Goal: Task Accomplishment & Management: Manage account settings

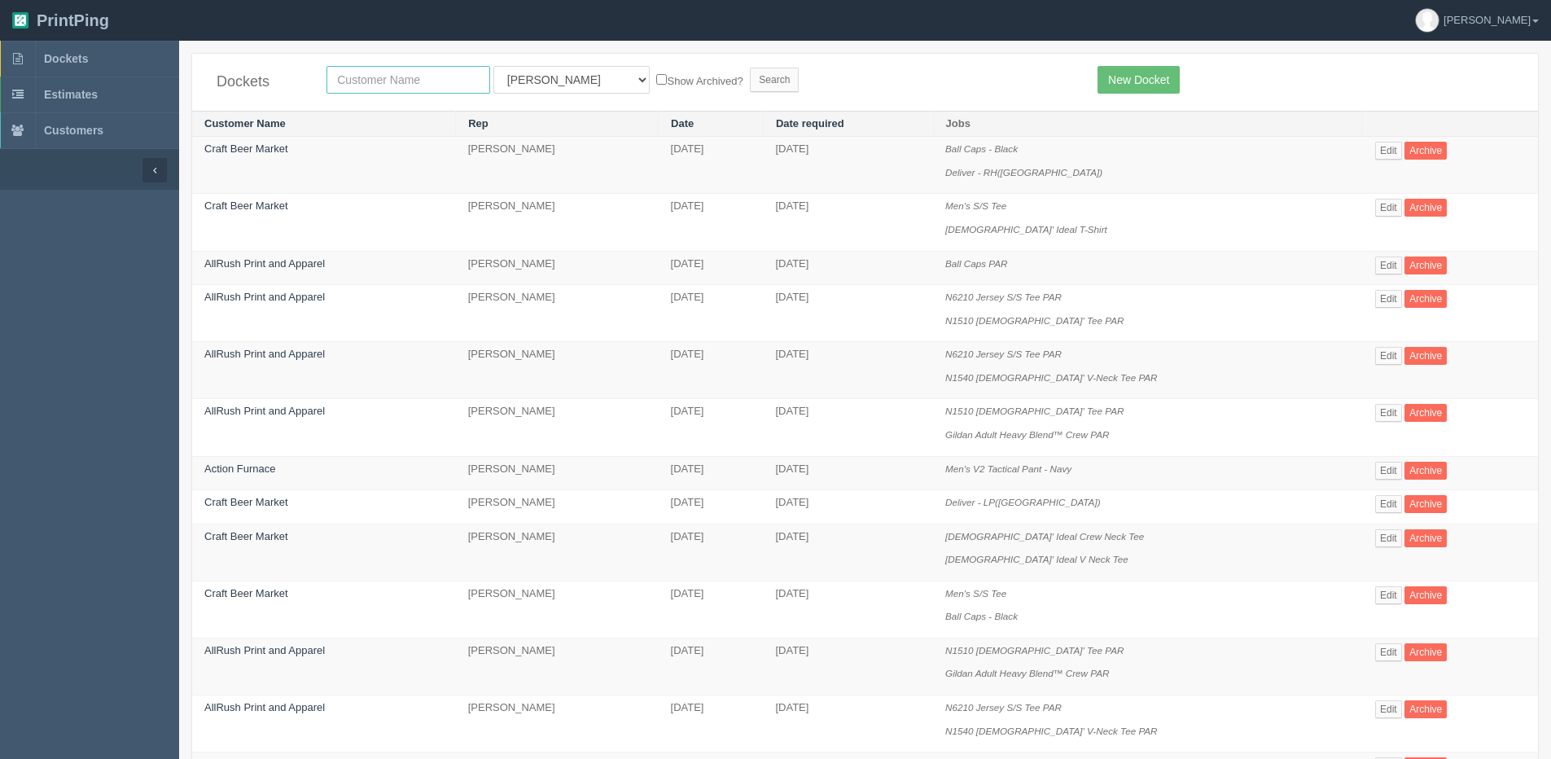
click at [401, 81] on input "text" at bounding box center [409, 80] width 164 height 28
type input "ACTION"
click at [750, 68] on input "Search" at bounding box center [774, 80] width 49 height 24
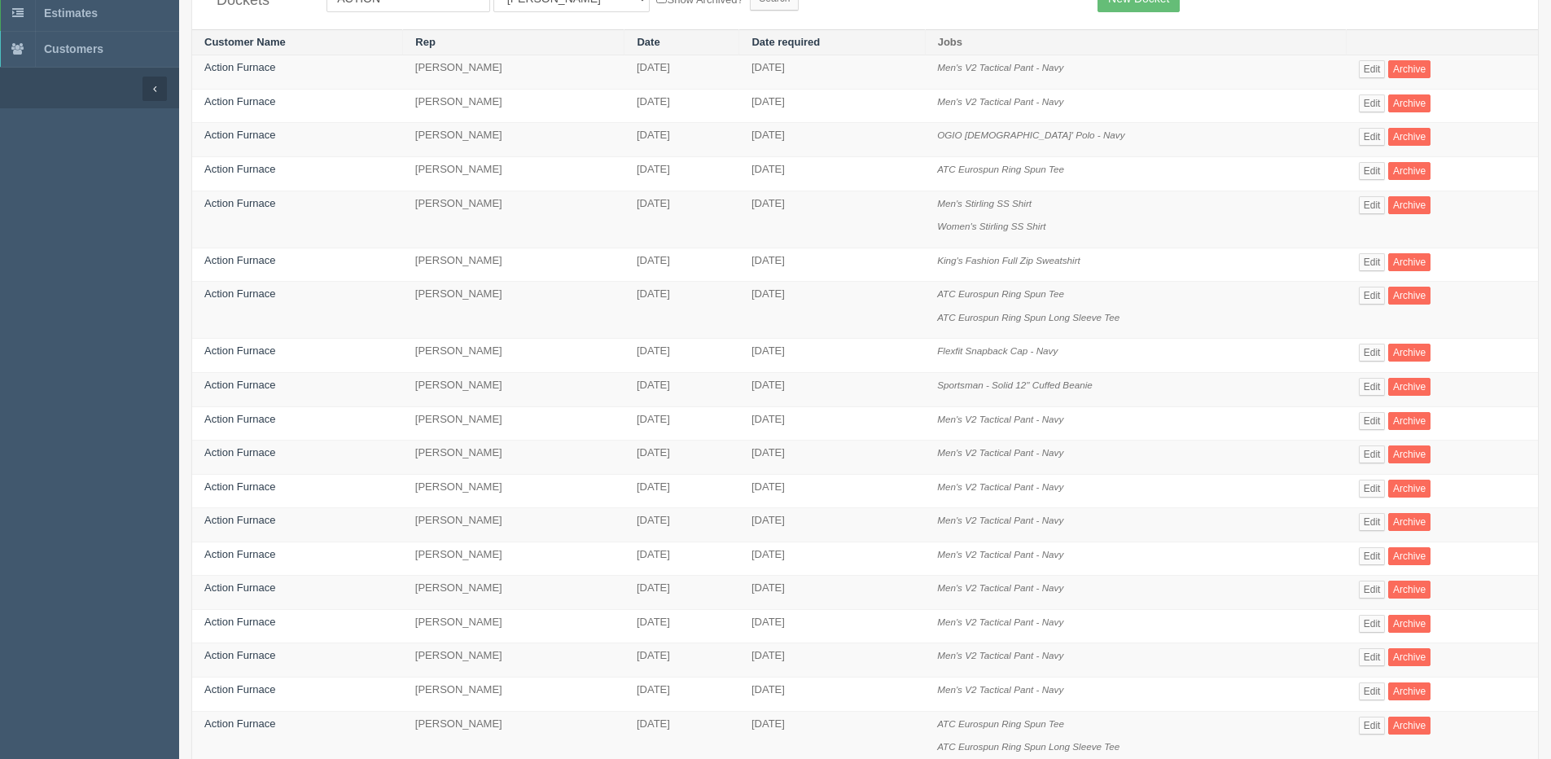
scroll to position [163, 0]
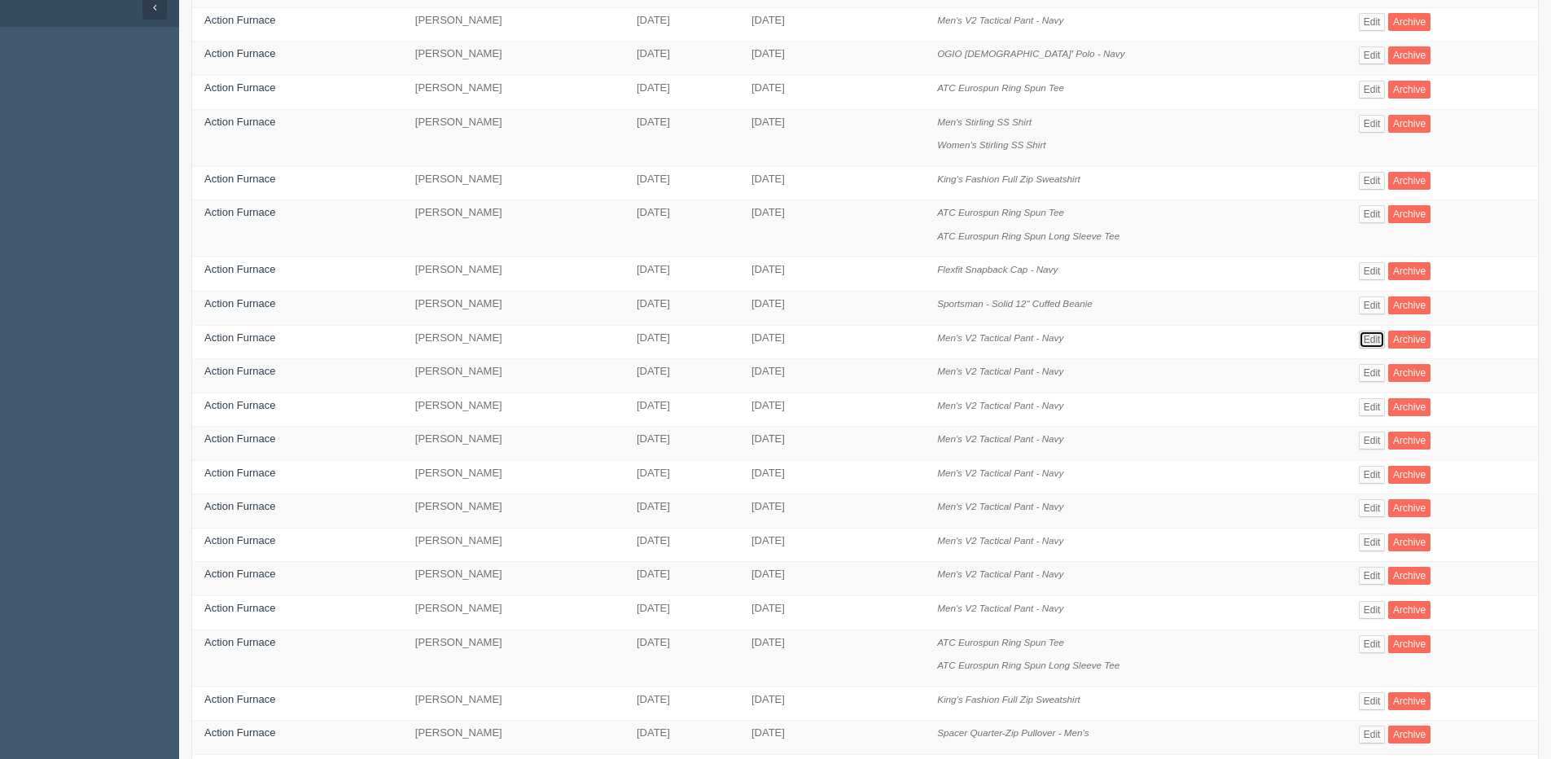
click at [1368, 334] on link "Edit" at bounding box center [1372, 340] width 27 height 18
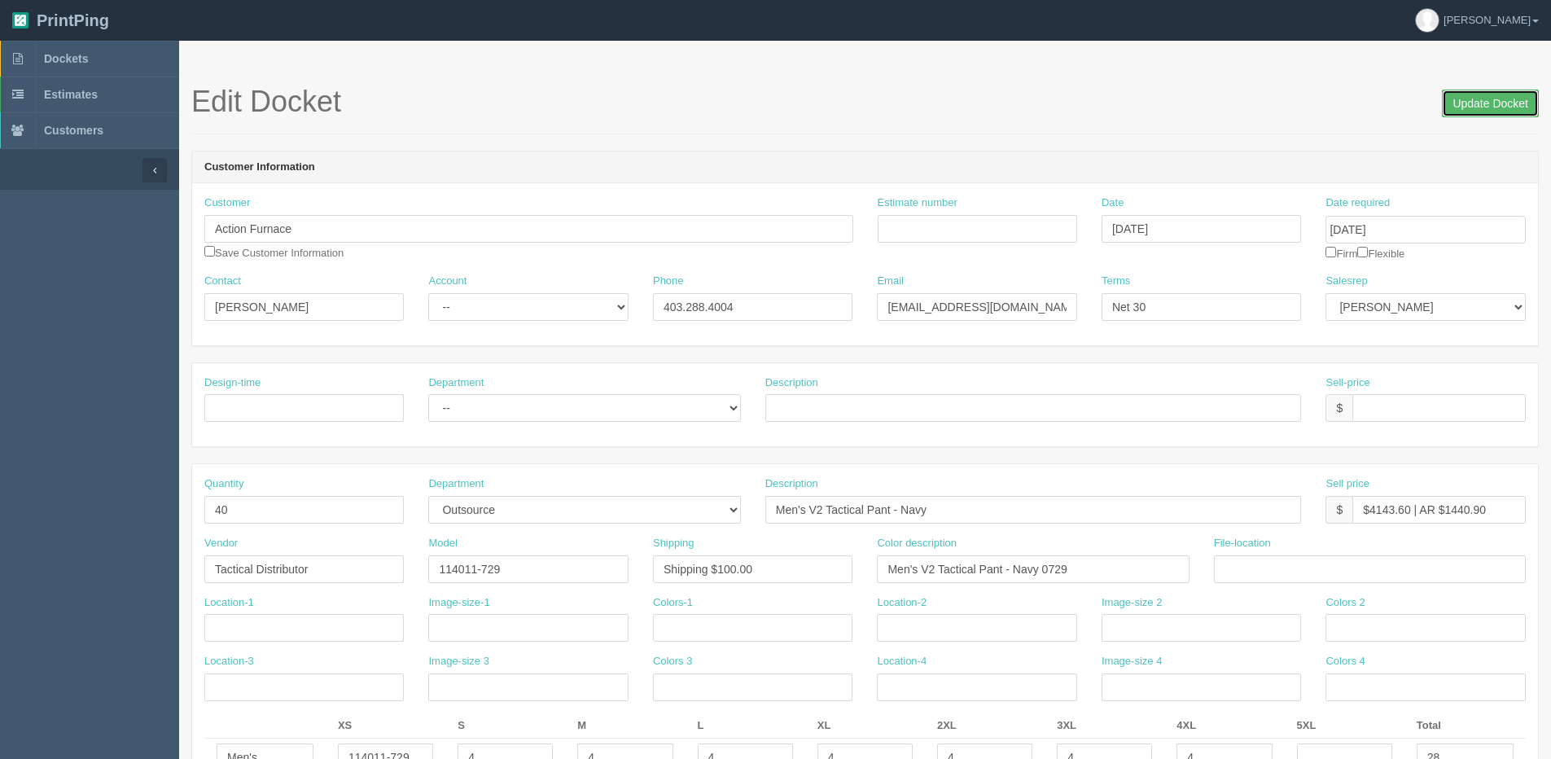
drag, startPoint x: 1511, startPoint y: 90, endPoint x: 1491, endPoint y: 92, distance: 20.5
click at [1506, 90] on input "Update Docket" at bounding box center [1490, 104] width 97 height 28
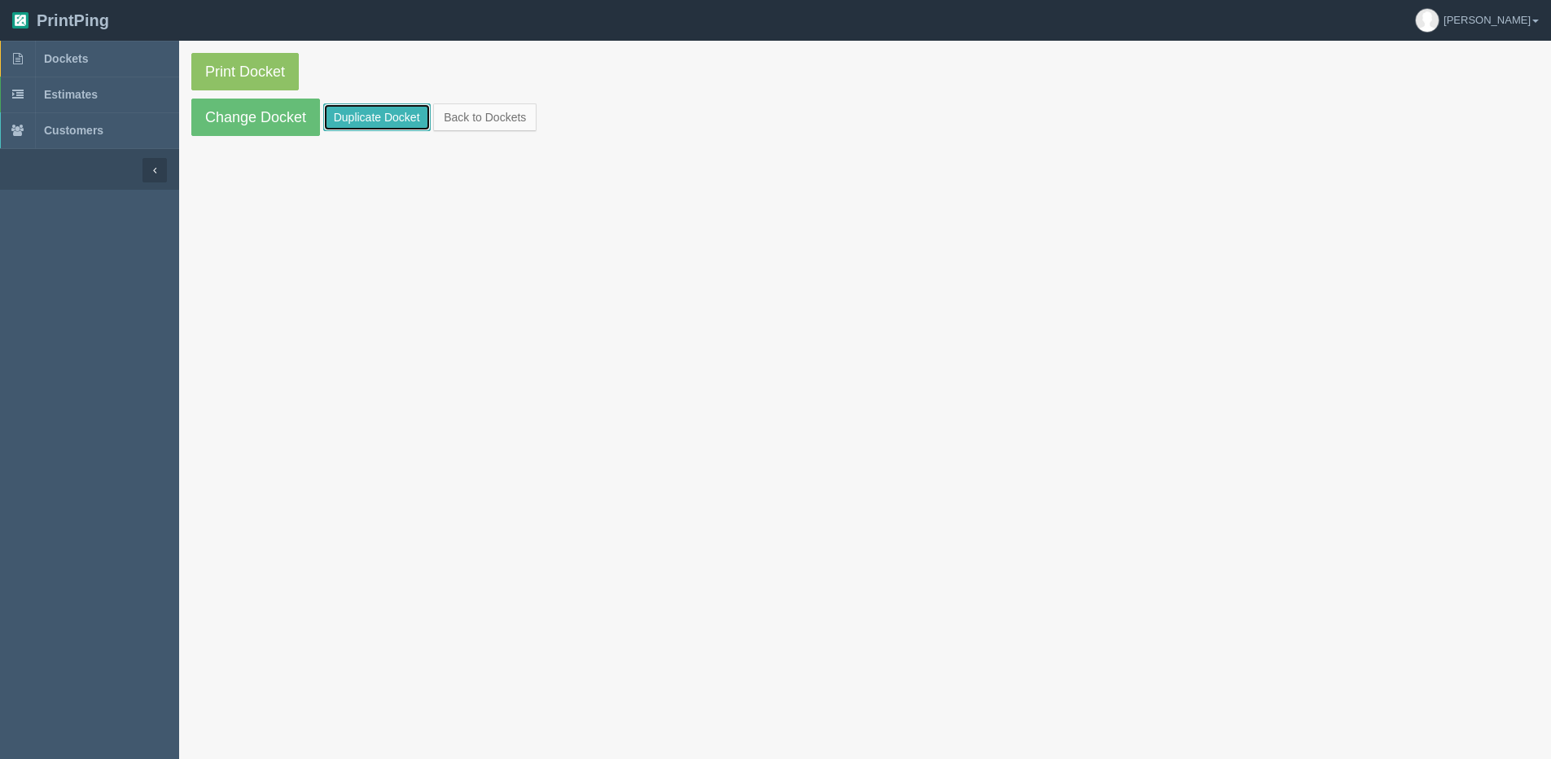
click at [339, 120] on link "Duplicate Docket" at bounding box center [376, 117] width 107 height 28
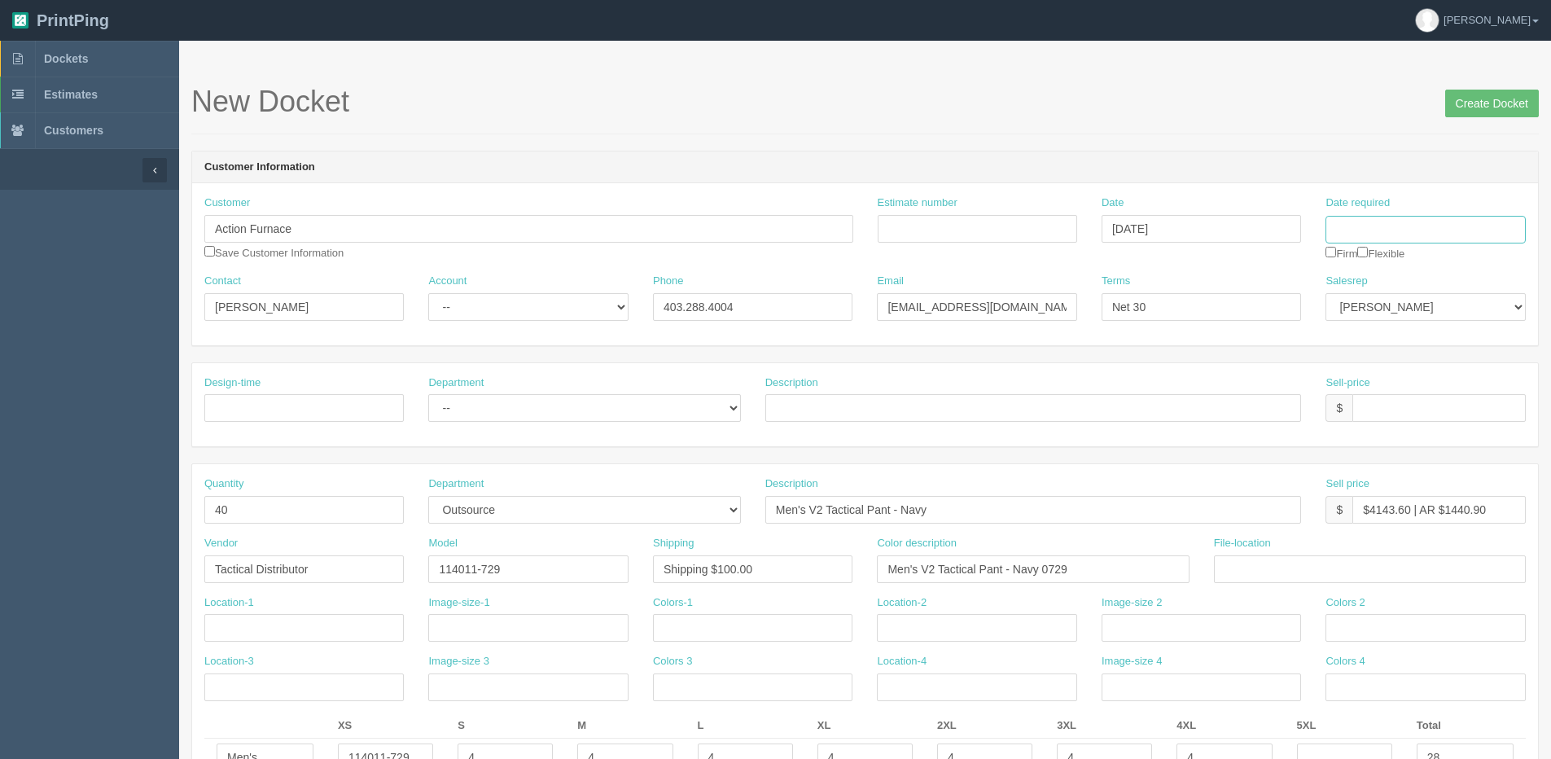
click at [1366, 234] on input "Date required" at bounding box center [1426, 230] width 200 height 28
click at [1371, 464] on th "Today" at bounding box center [1405, 456] width 151 height 24
click at [1467, 265] on th "»" at bounding box center [1470, 264] width 21 height 33
click at [1450, 383] on td "24" at bounding box center [1451, 386] width 20 height 24
type input "[DATE]"
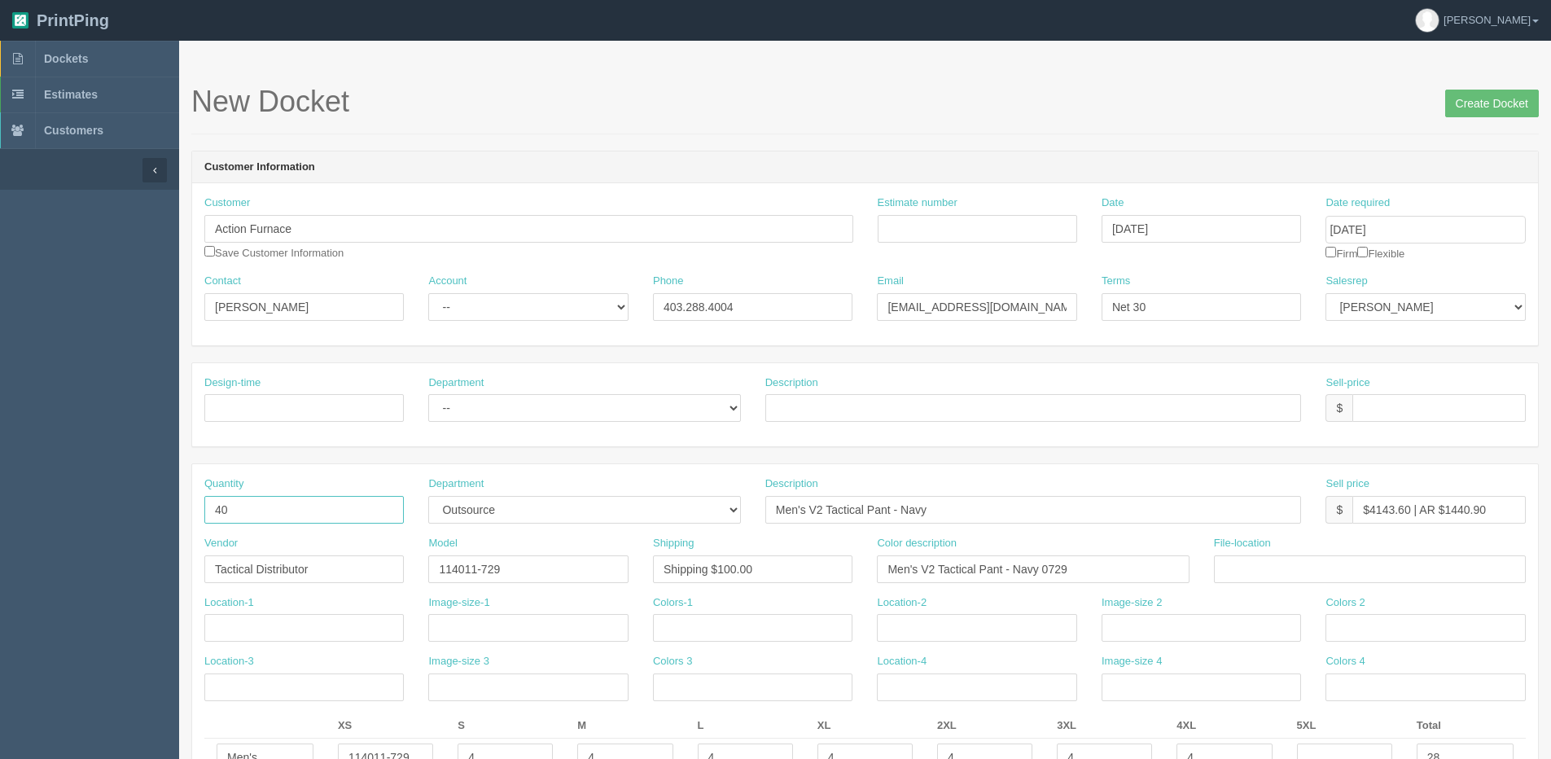
click at [250, 513] on input "40" at bounding box center [304, 510] width 200 height 28
drag, startPoint x: 251, startPoint y: 516, endPoint x: 15, endPoint y: 538, distance: 236.4
type input "76"
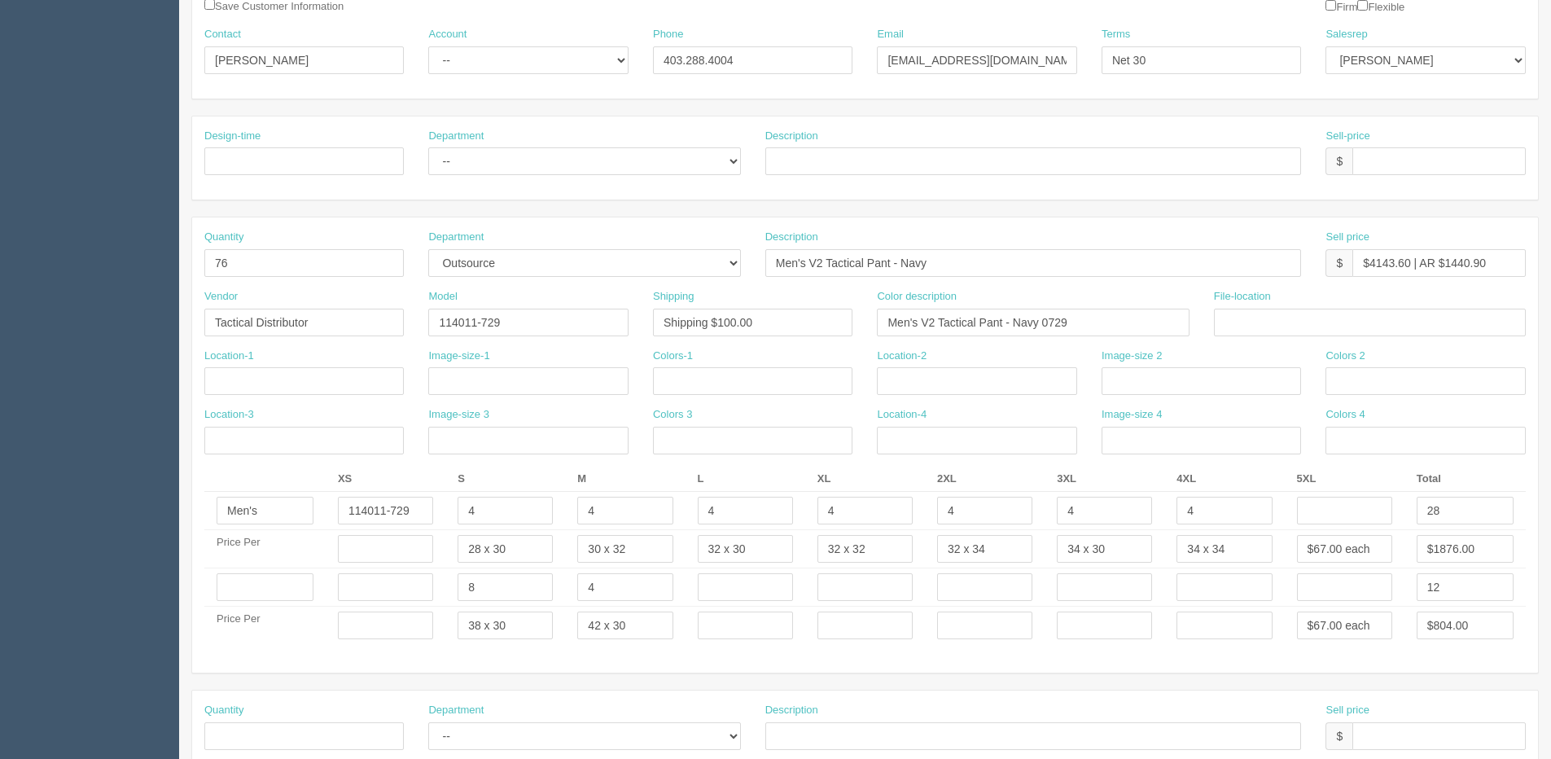
scroll to position [326, 0]
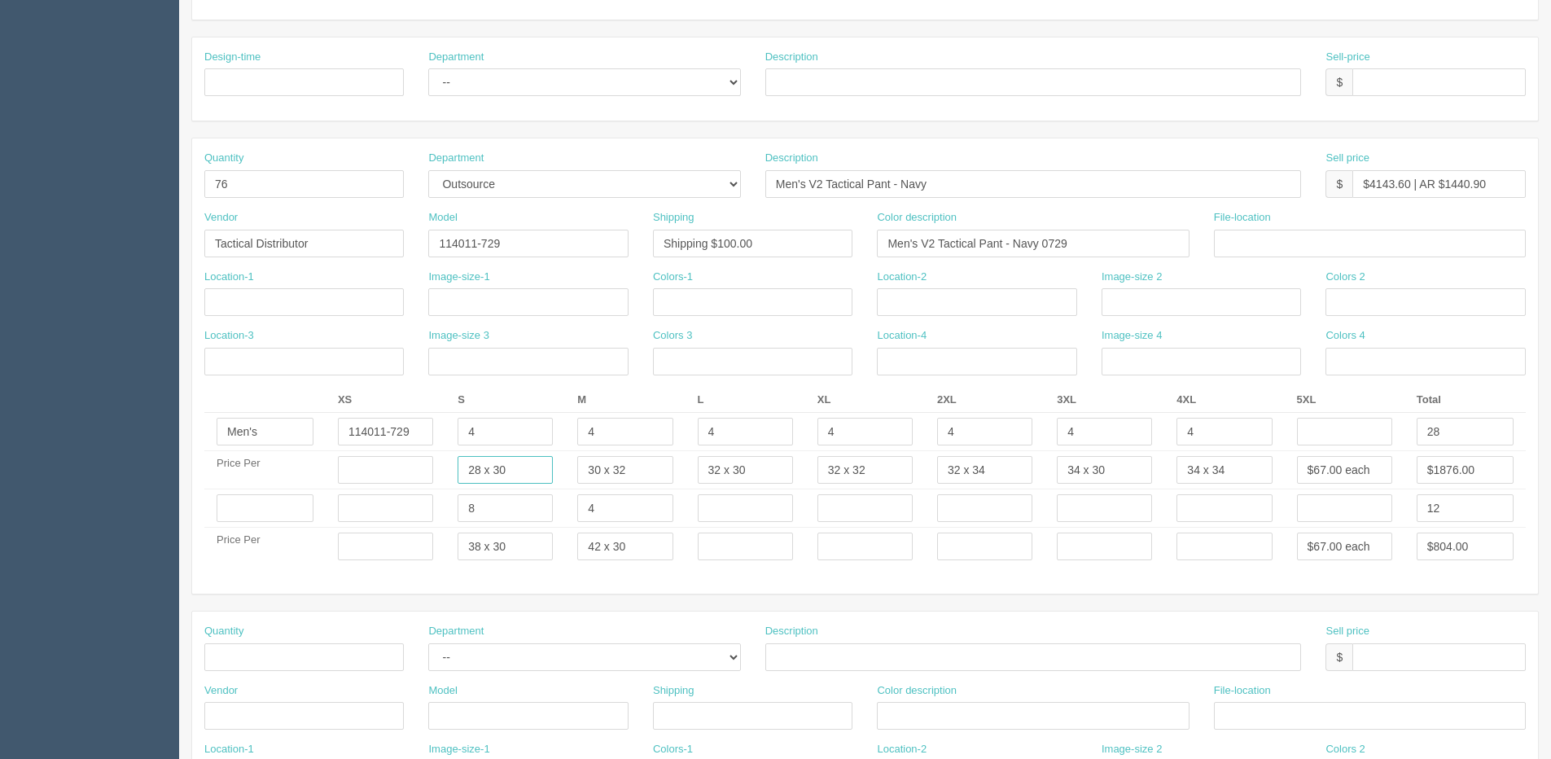
drag, startPoint x: 467, startPoint y: 469, endPoint x: 704, endPoint y: 469, distance: 237.8
click at [707, 471] on tr "Price Per 28 x 30 30 x 32 32 x 30 32 x 32 32 x 34 34 x 30 34 x 34 $67.00 each $…" at bounding box center [865, 470] width 1322 height 38
type input "30 x 32"
type input "32 x30"
type input "32 x 32"
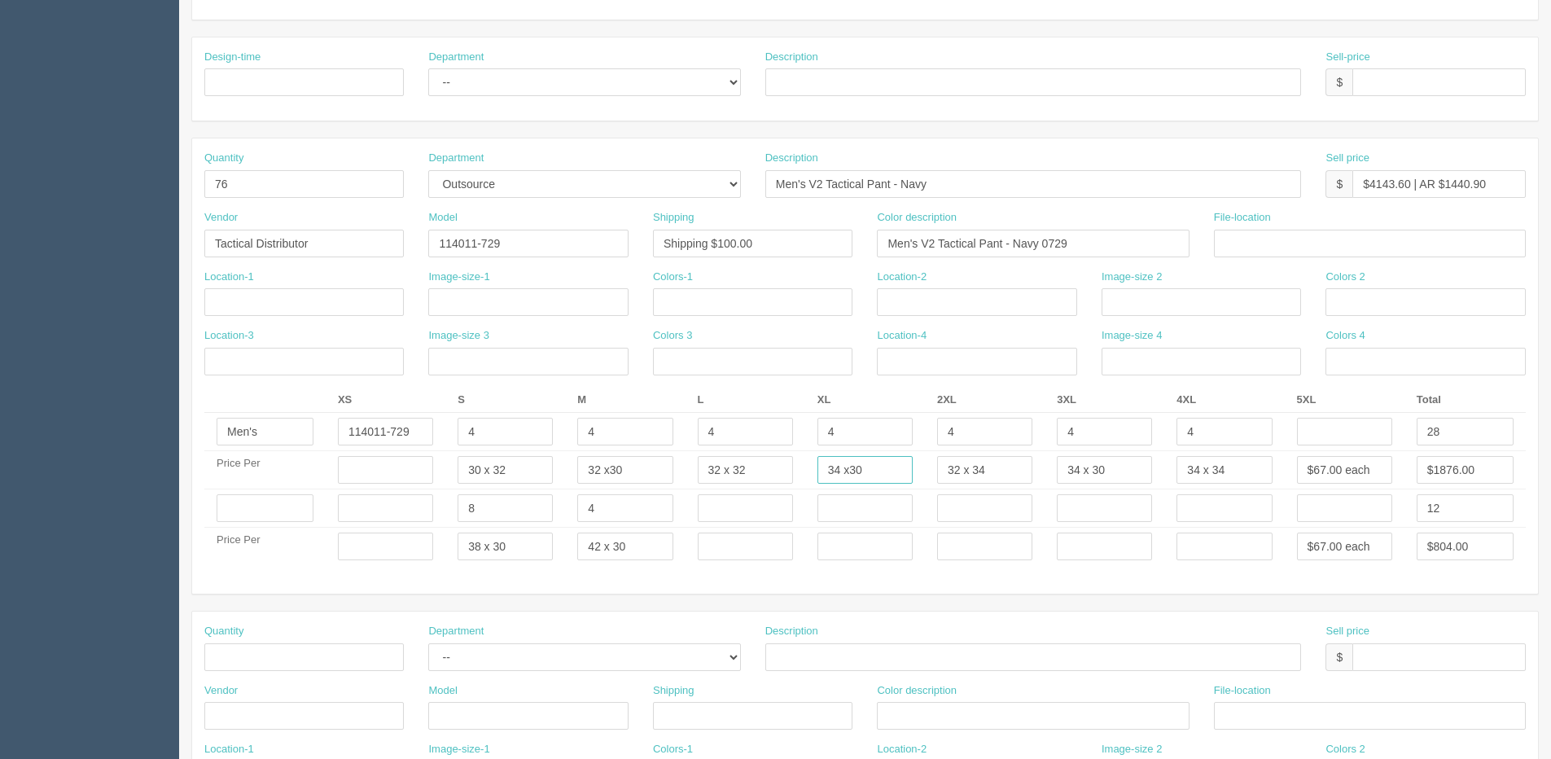
type input "34 x30"
type input "34"
type input "x 32"
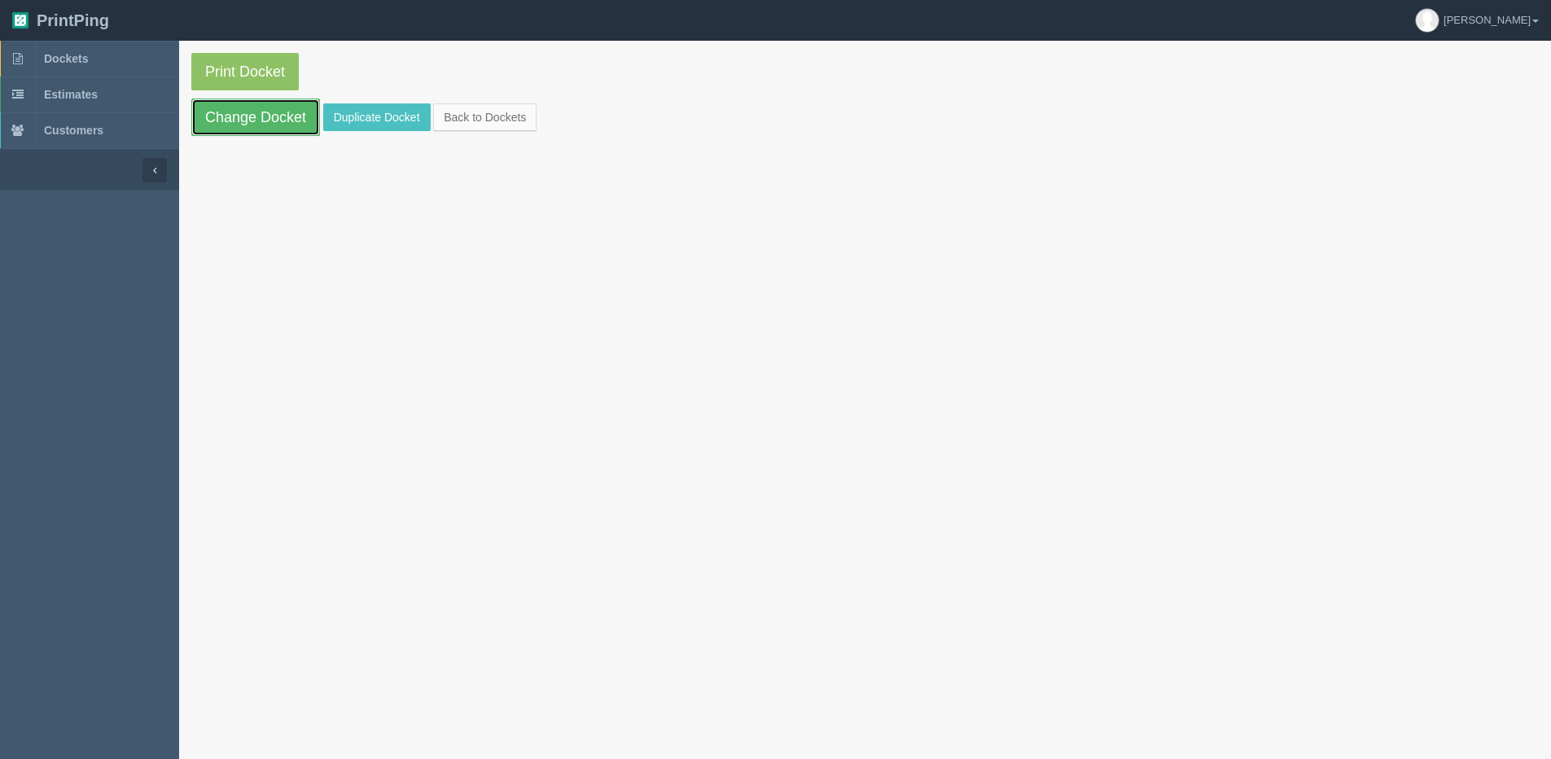
click at [249, 107] on link "Change Docket" at bounding box center [255, 117] width 129 height 37
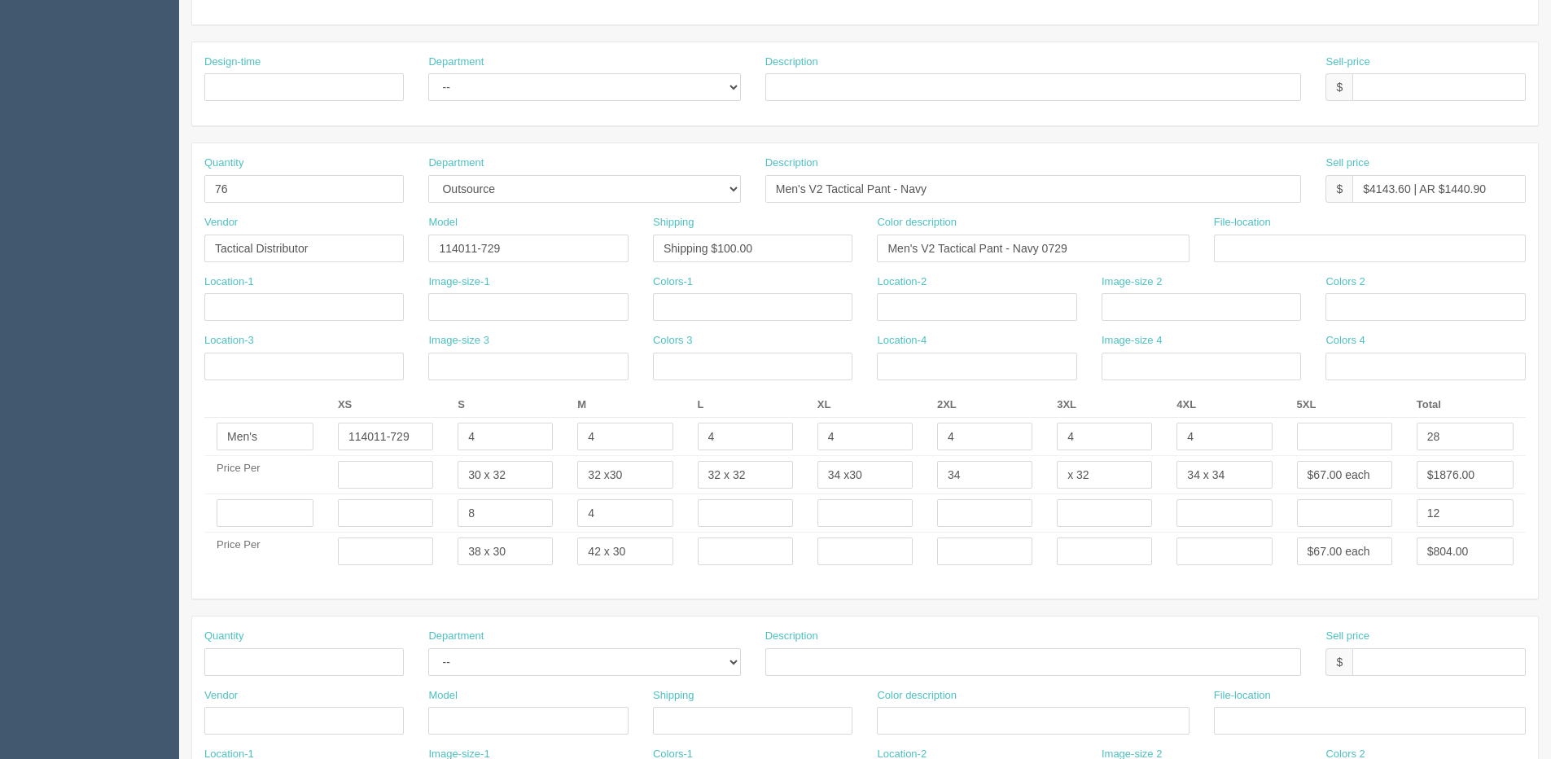
scroll to position [407, 0]
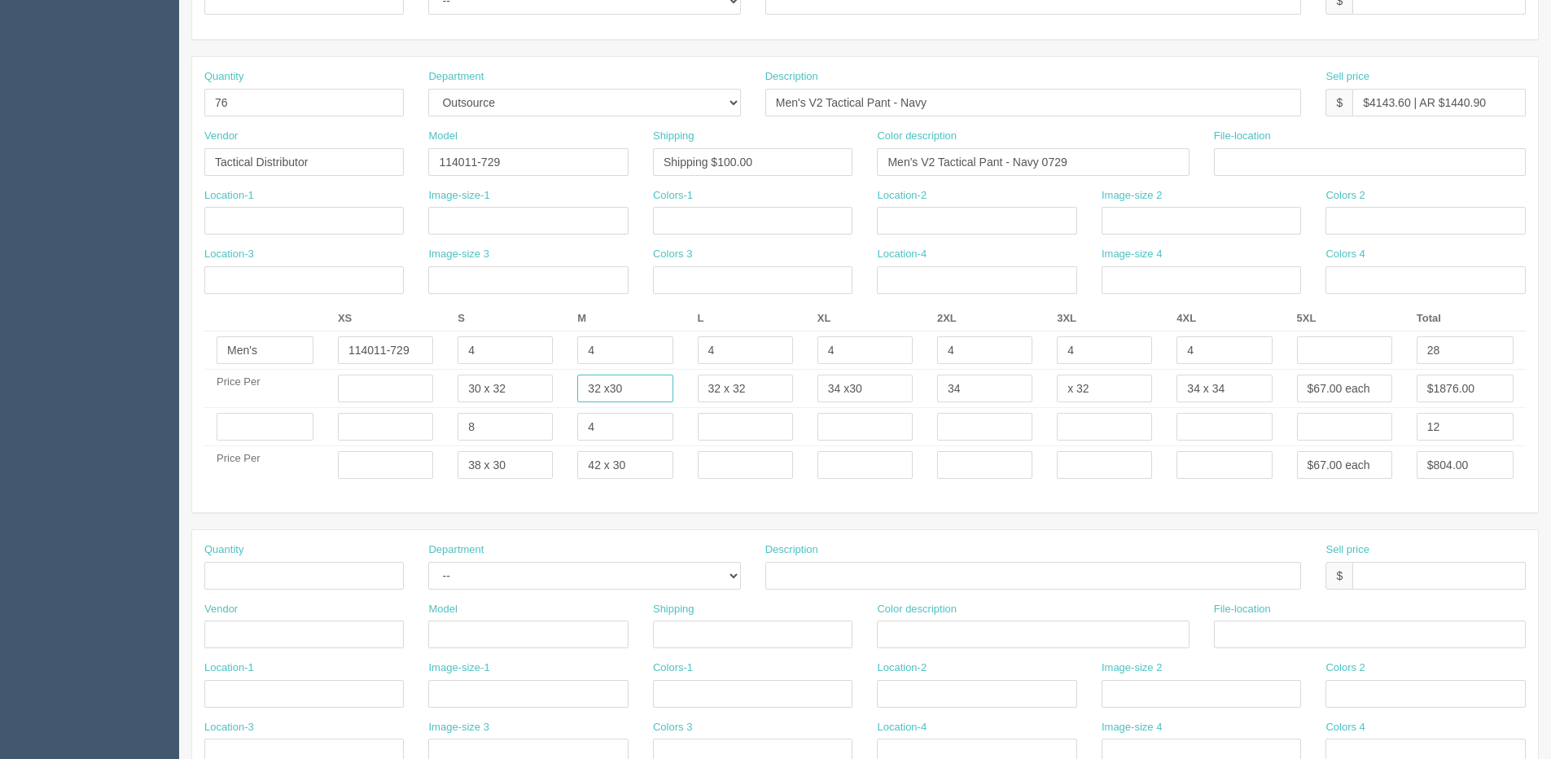
click at [610, 389] on input "32 x30" at bounding box center [624, 389] width 95 height 28
type input "32 x 30"
click at [850, 392] on input "34 x30" at bounding box center [865, 389] width 95 height 28
type input "34 x 30"
click at [971, 383] on input "34" at bounding box center [984, 389] width 95 height 28
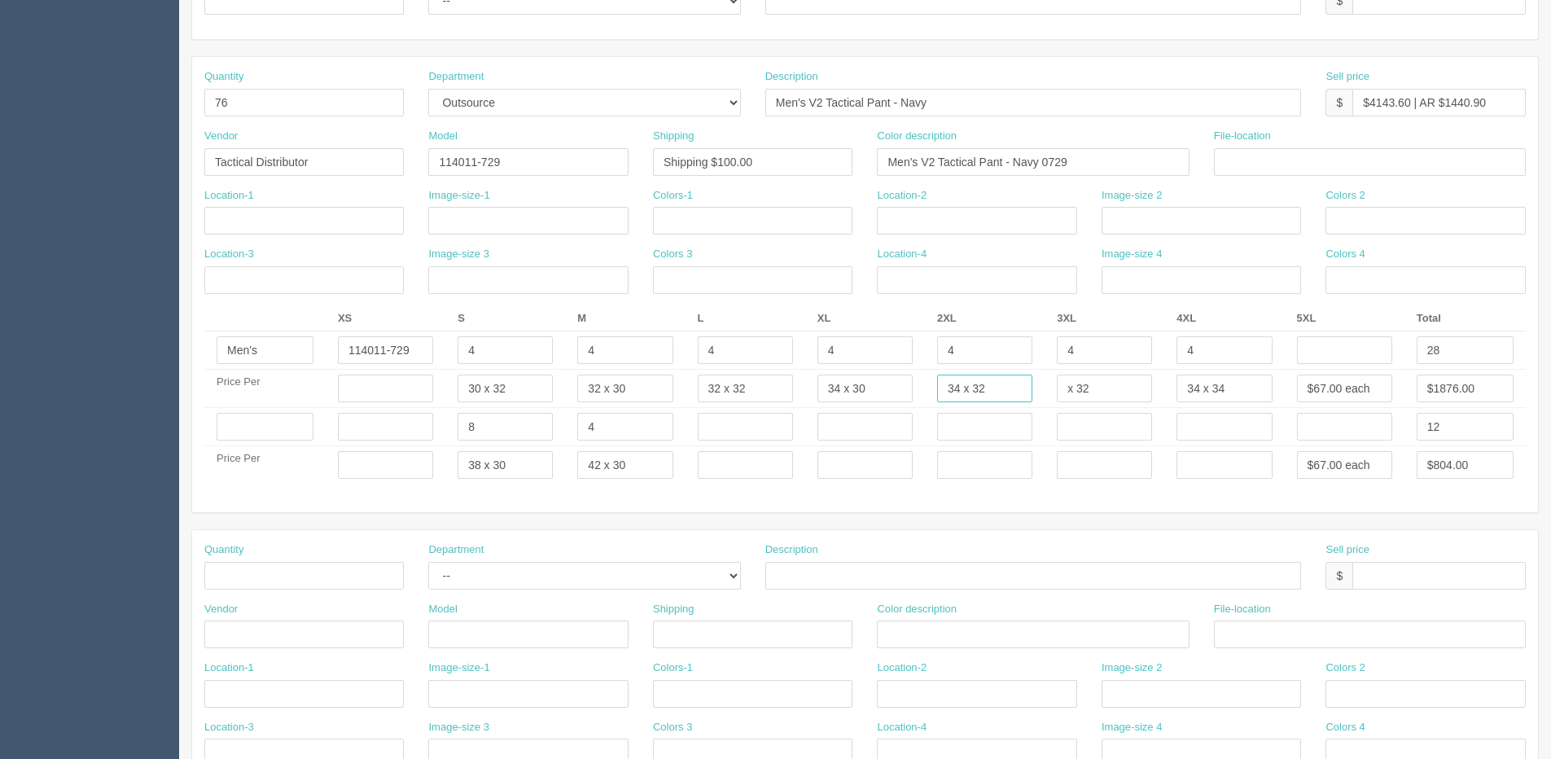
type input "34 x 32"
type input "34 x 34"
type input "34 x 36"
drag, startPoint x: 526, startPoint y: 470, endPoint x: 433, endPoint y: 470, distance: 92.8
click at [433, 470] on tr "Price Per 38 x 30 42 x 30 $67.00 each $804.00" at bounding box center [865, 465] width 1322 height 38
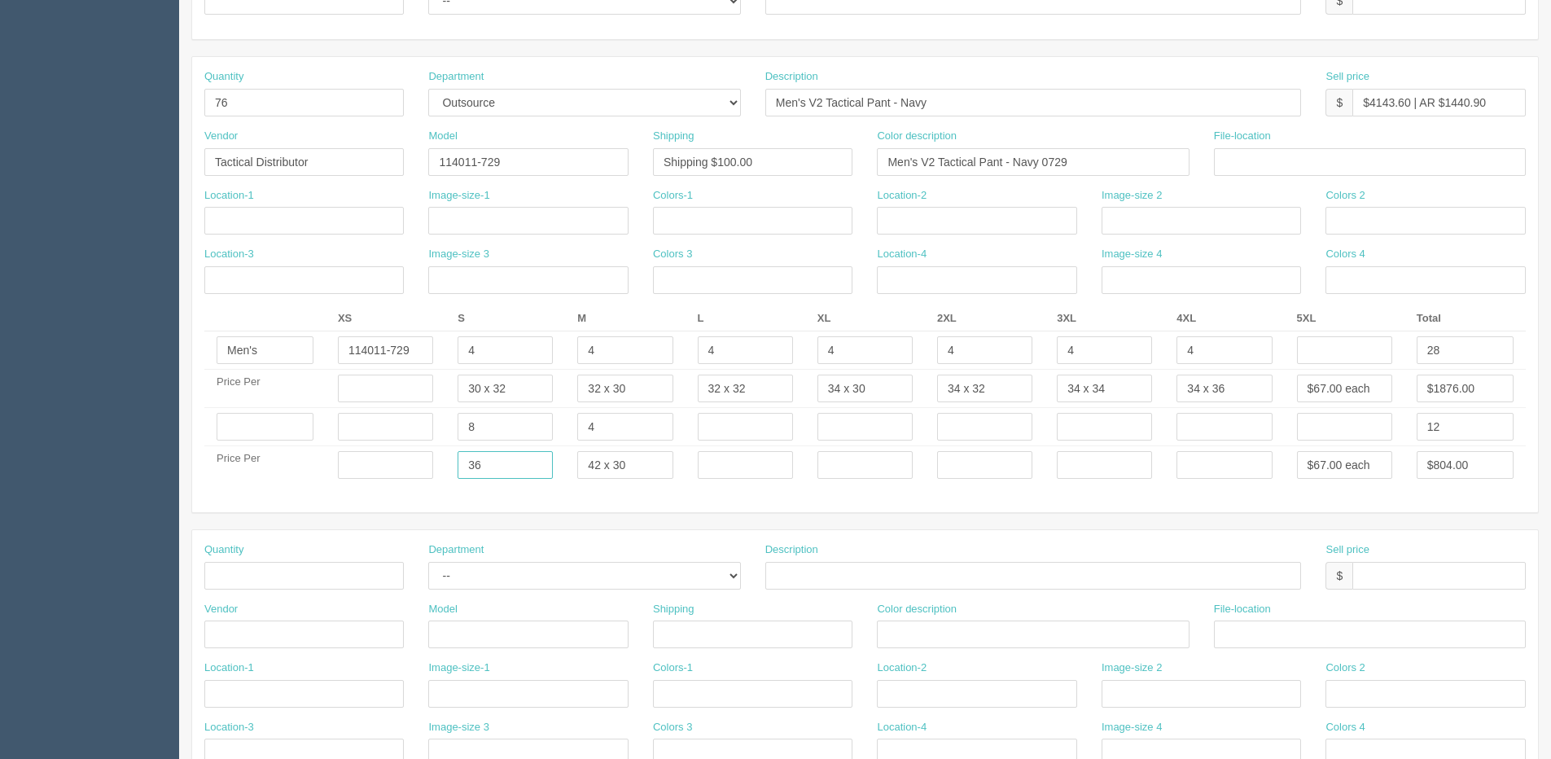
type input "36"
type input "x"
type input "36 x 32"
type input "36 x 34"
type input "36 x 36"
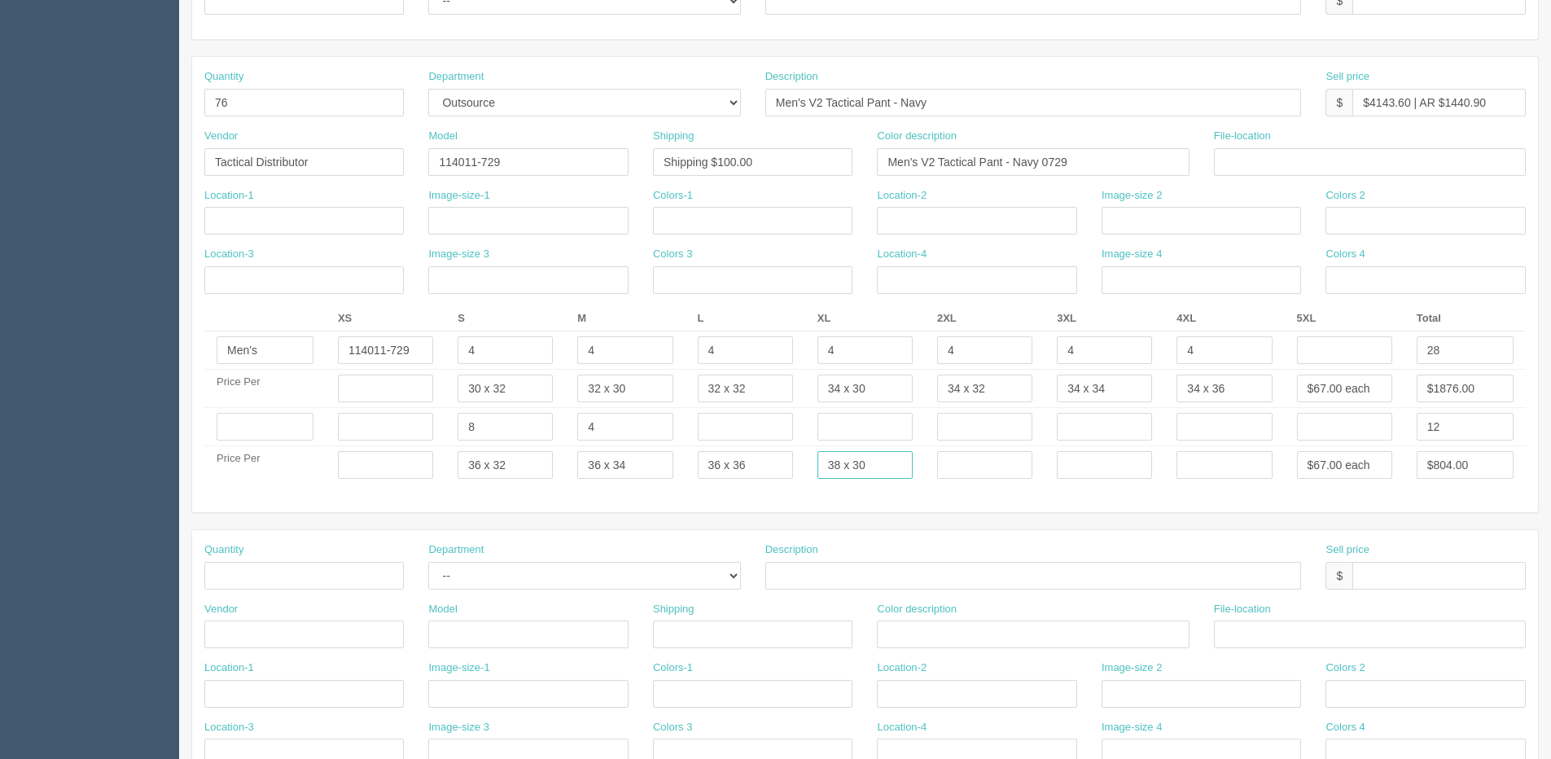
type input "38 x 30"
click at [477, 345] on input "4" at bounding box center [505, 350] width 95 height 28
type input "10"
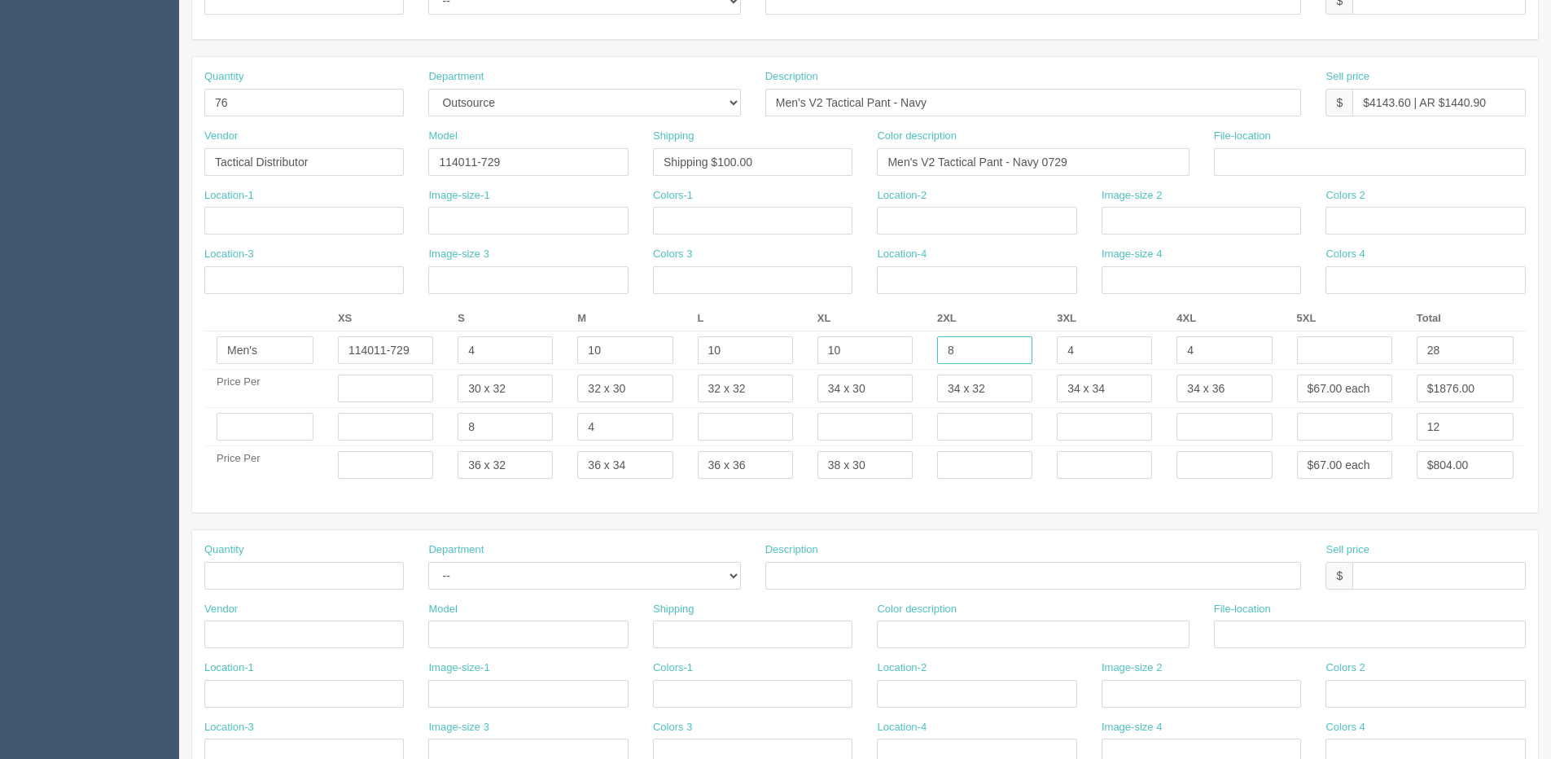
type input "8"
type input "7"
drag, startPoint x: 444, startPoint y: 428, endPoint x: 388, endPoint y: 431, distance: 55.4
click at [414, 432] on tr "8 4 12" at bounding box center [865, 427] width 1322 height 38
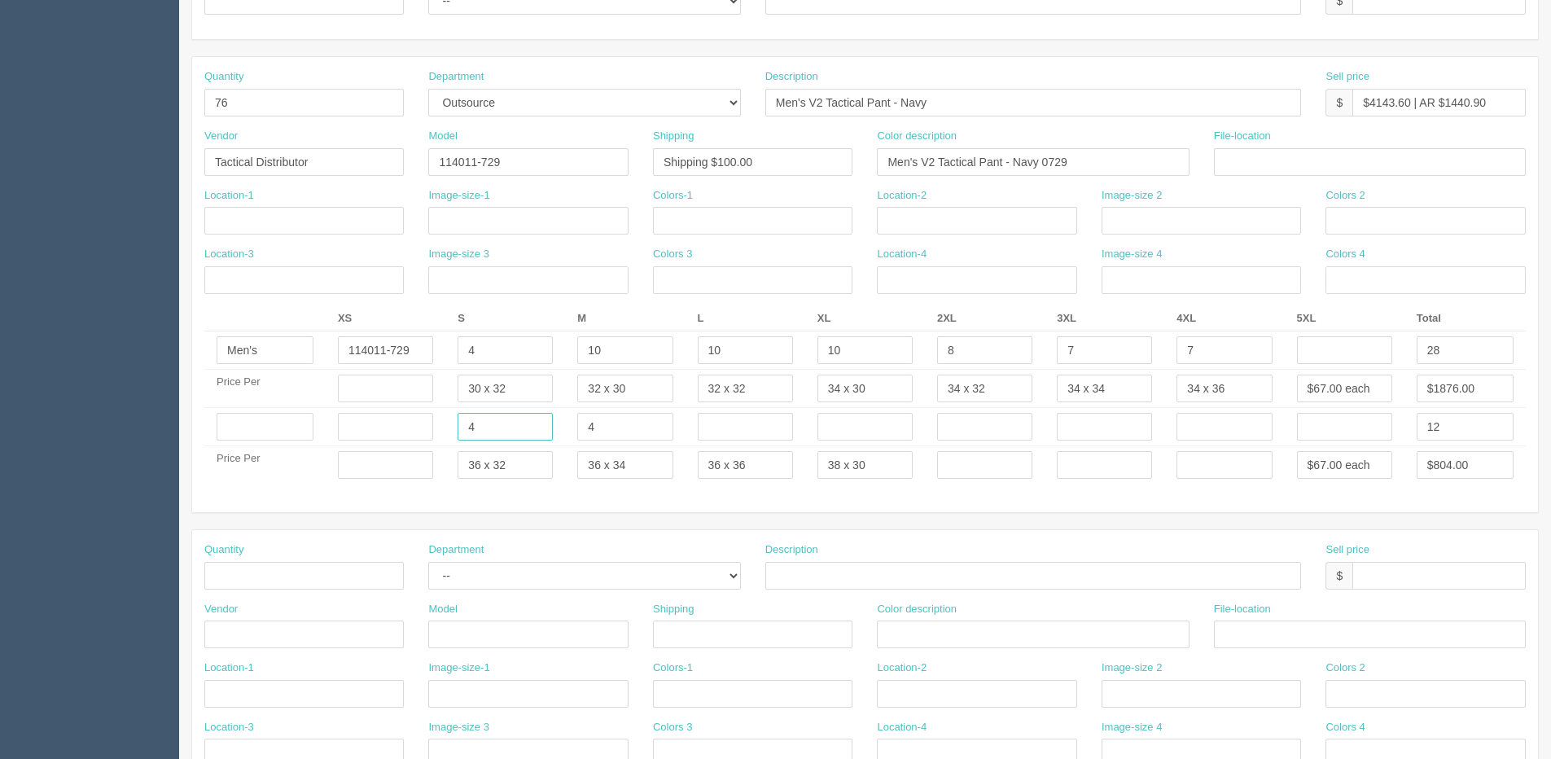
type input "4"
type input "8"
drag, startPoint x: 1442, startPoint y: 424, endPoint x: 1013, endPoint y: 460, distance: 430.6
click at [1202, 425] on tr "4 4 4 8 12" at bounding box center [865, 427] width 1322 height 38
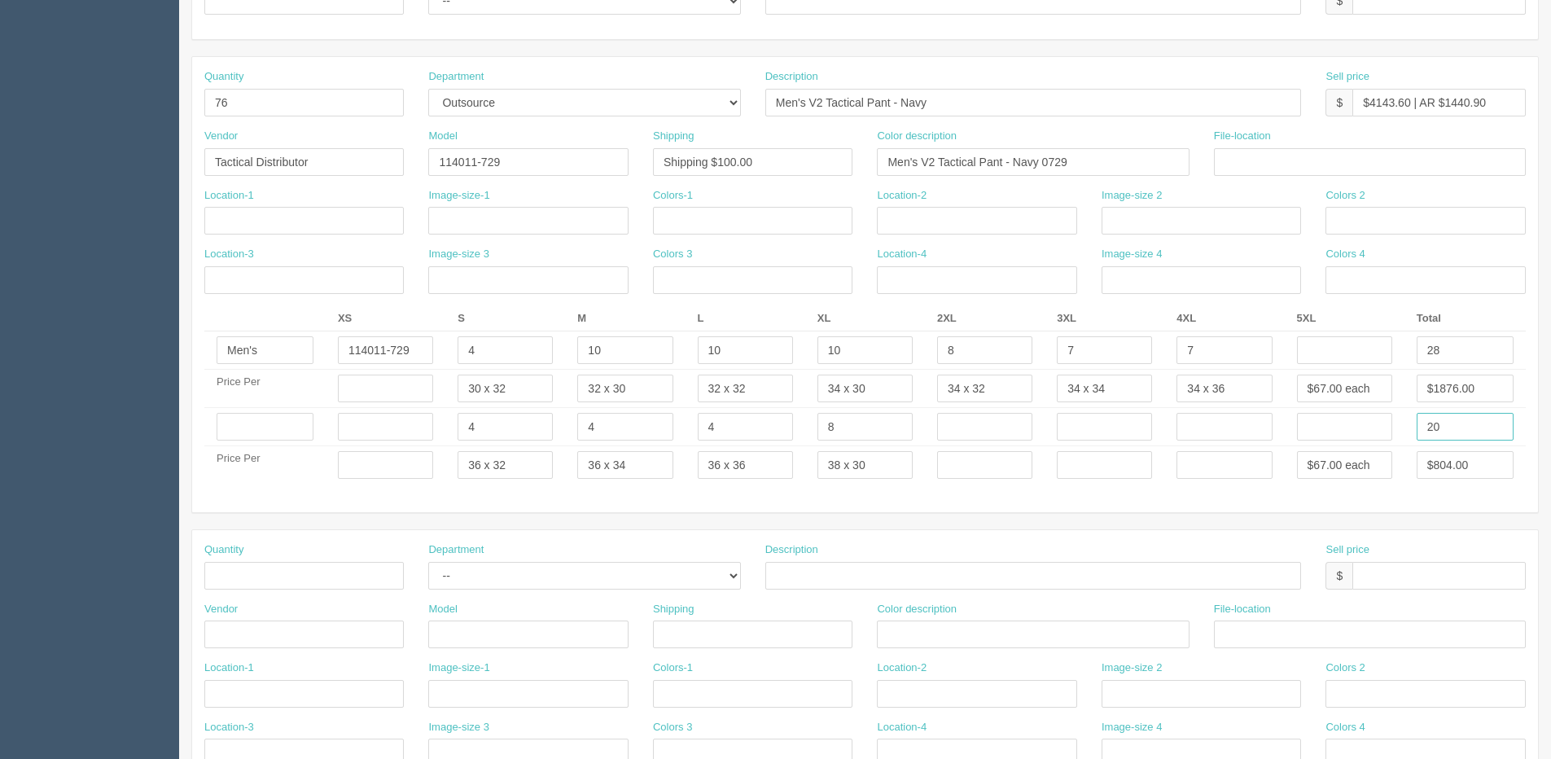
type input "20"
drag, startPoint x: 1458, startPoint y: 356, endPoint x: 943, endPoint y: 358, distance: 515.5
click at [1367, 362] on tr "Men's 114011-729 4 10 10 10 8 7 7 28" at bounding box center [865, 350] width 1322 height 38
type input "56"
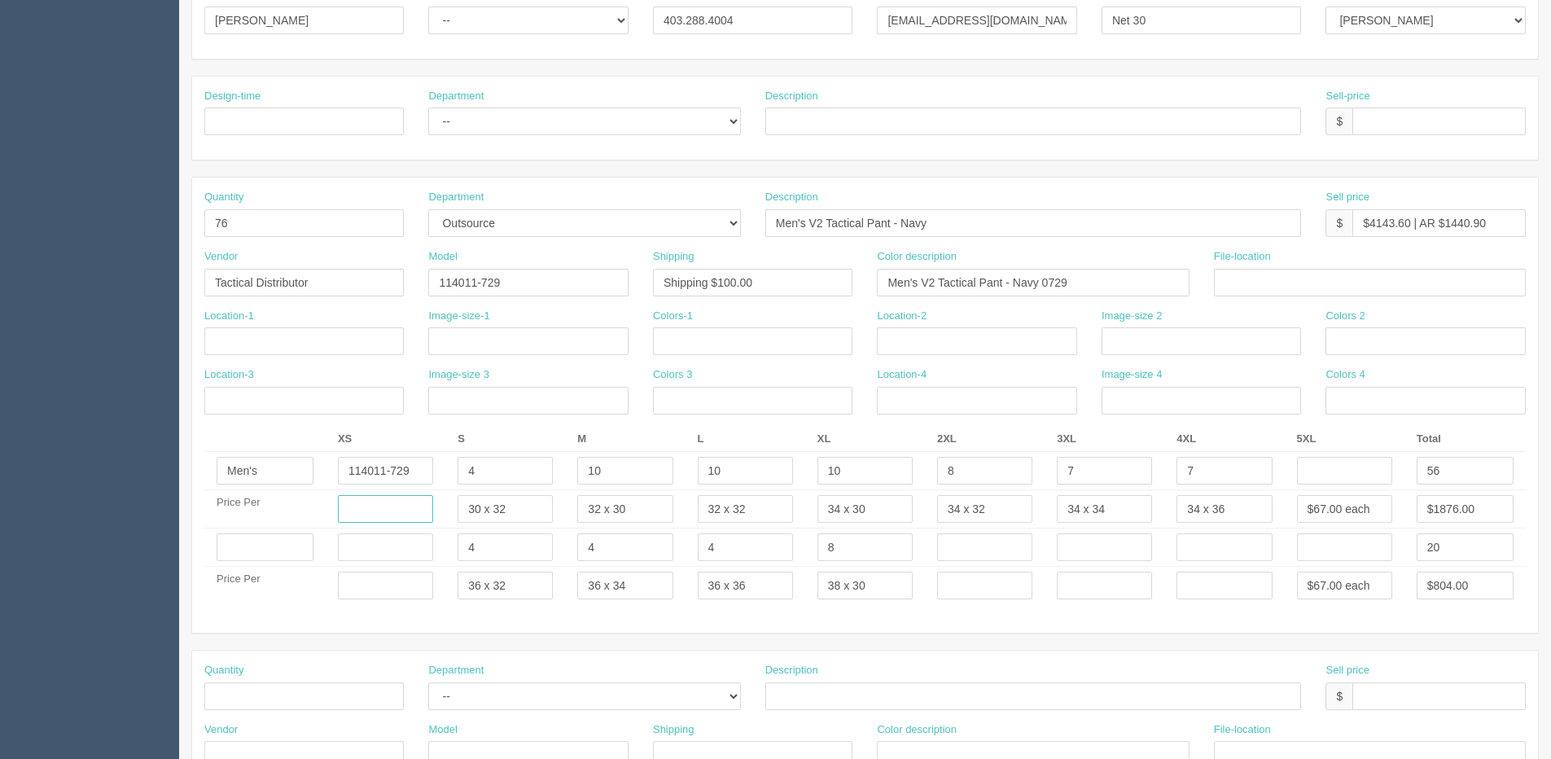
scroll to position [244, 0]
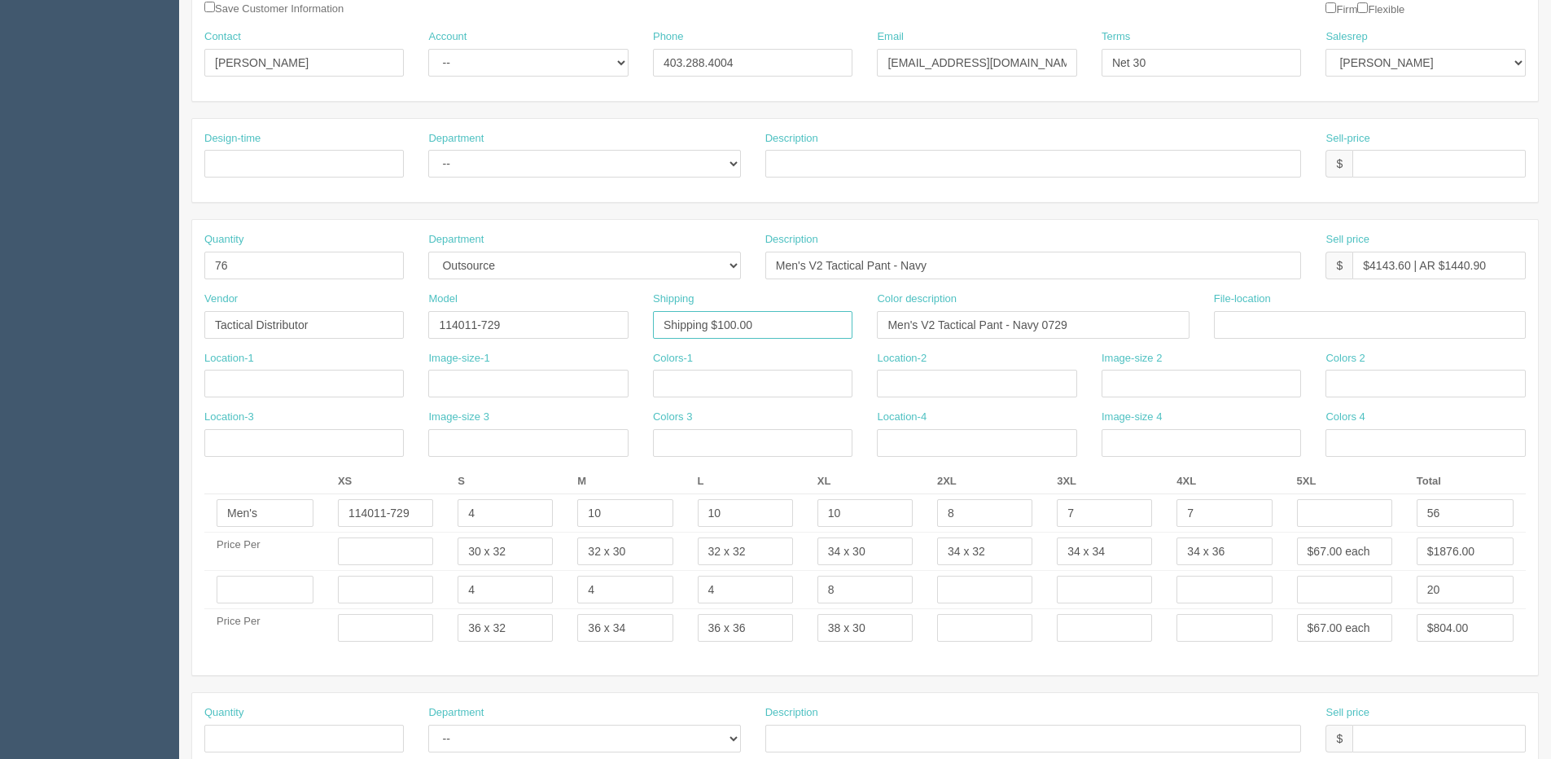
drag, startPoint x: 720, startPoint y: 318, endPoint x: 1371, endPoint y: 238, distance: 656.3
click at [1209, 252] on div "Quantity 76 Department -- Embroidery Silk Screen Heat Press Outsource Design De…" at bounding box center [865, 447] width 1346 height 455
click at [766, 327] on input "Shipping $150" at bounding box center [753, 325] width 200 height 28
type input "Shipping $150.00"
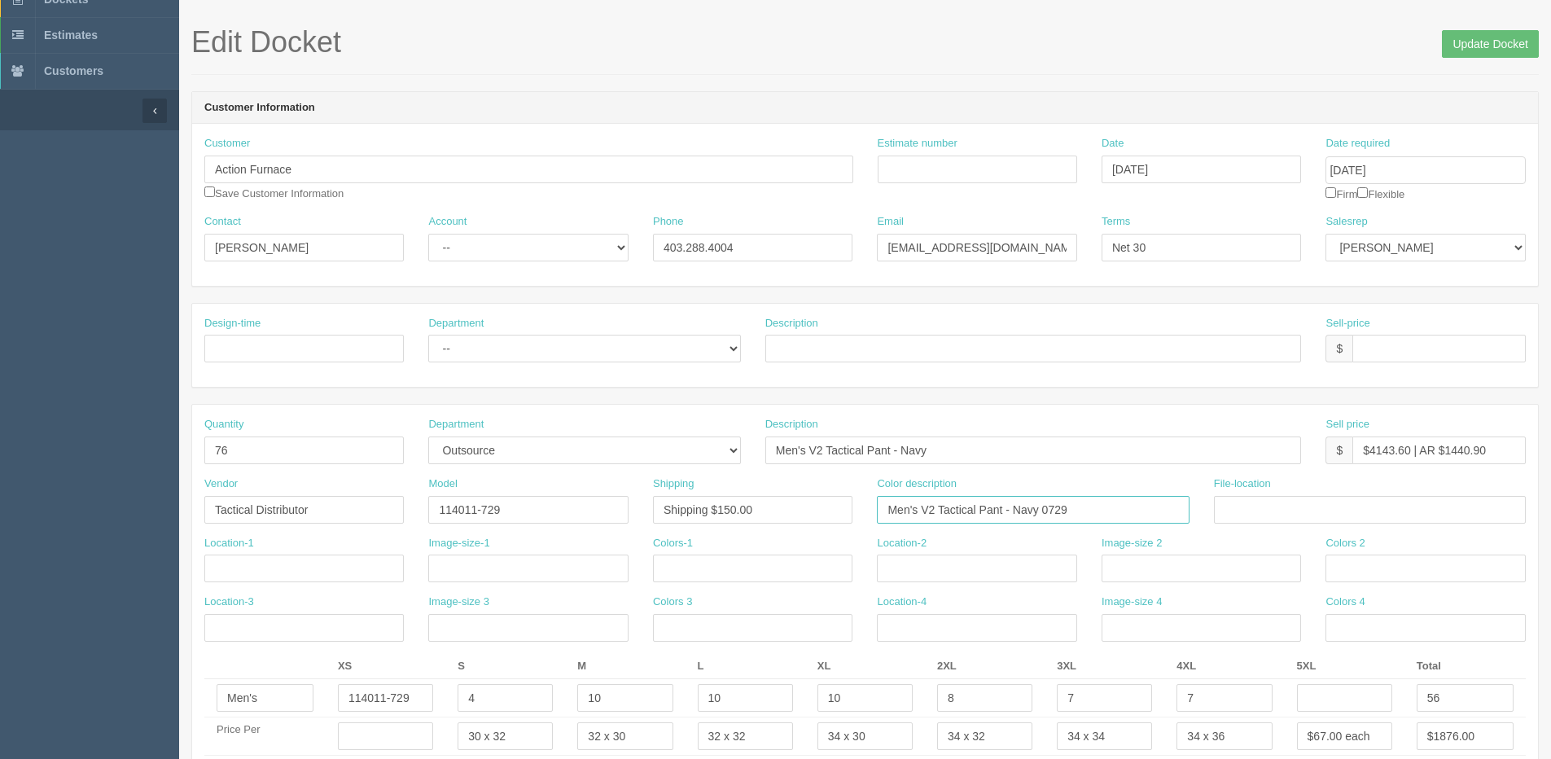
scroll to position [0, 0]
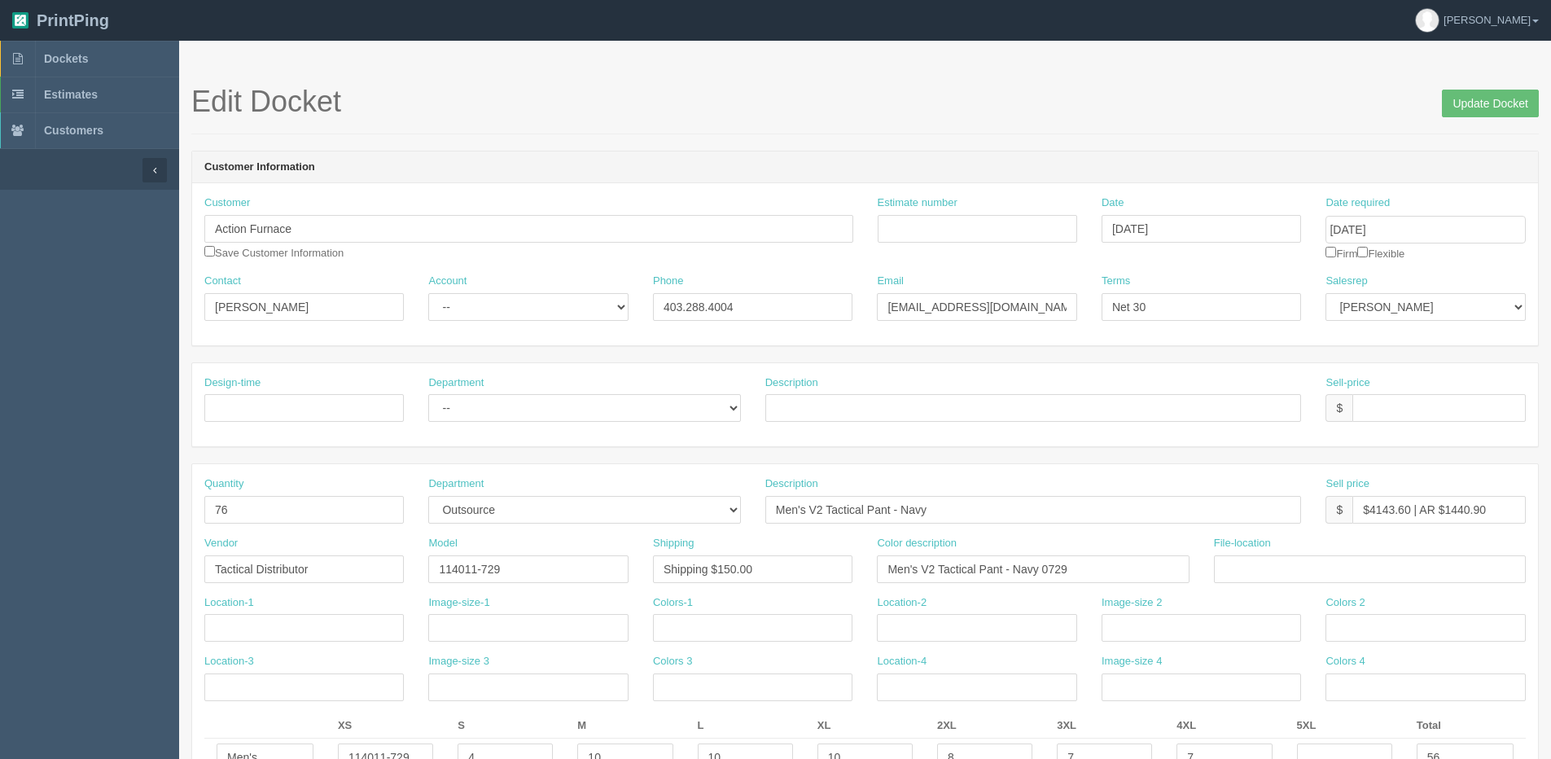
click at [1375, 256] on div "Date required October 24, 2025 Firm Flexible" at bounding box center [1426, 228] width 200 height 66
click at [1364, 252] on input "checkbox" at bounding box center [1362, 252] width 11 height 11
checkbox input "true"
click at [1501, 92] on input "Update Docket" at bounding box center [1490, 104] width 97 height 28
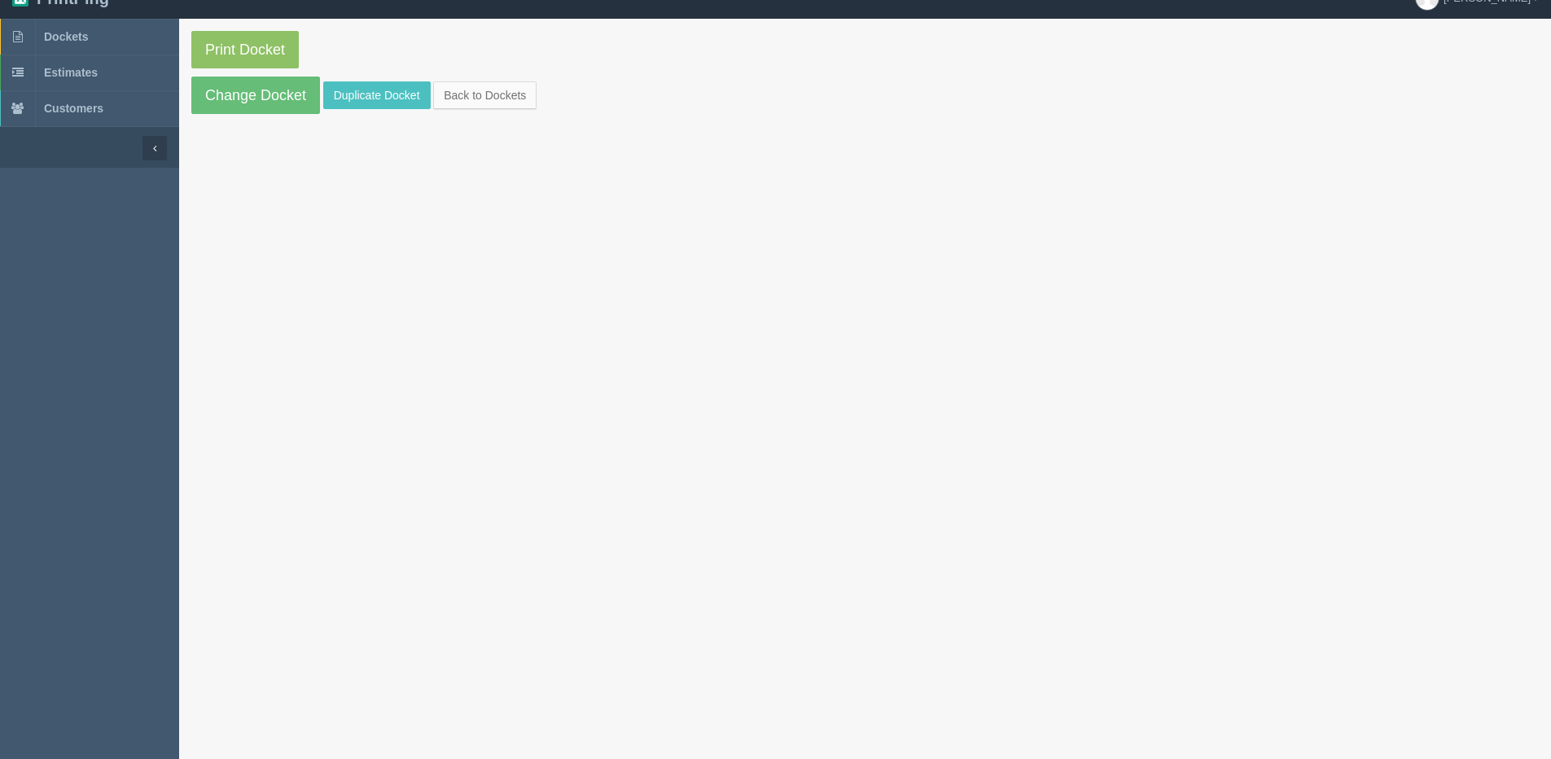
scroll to position [41, 0]
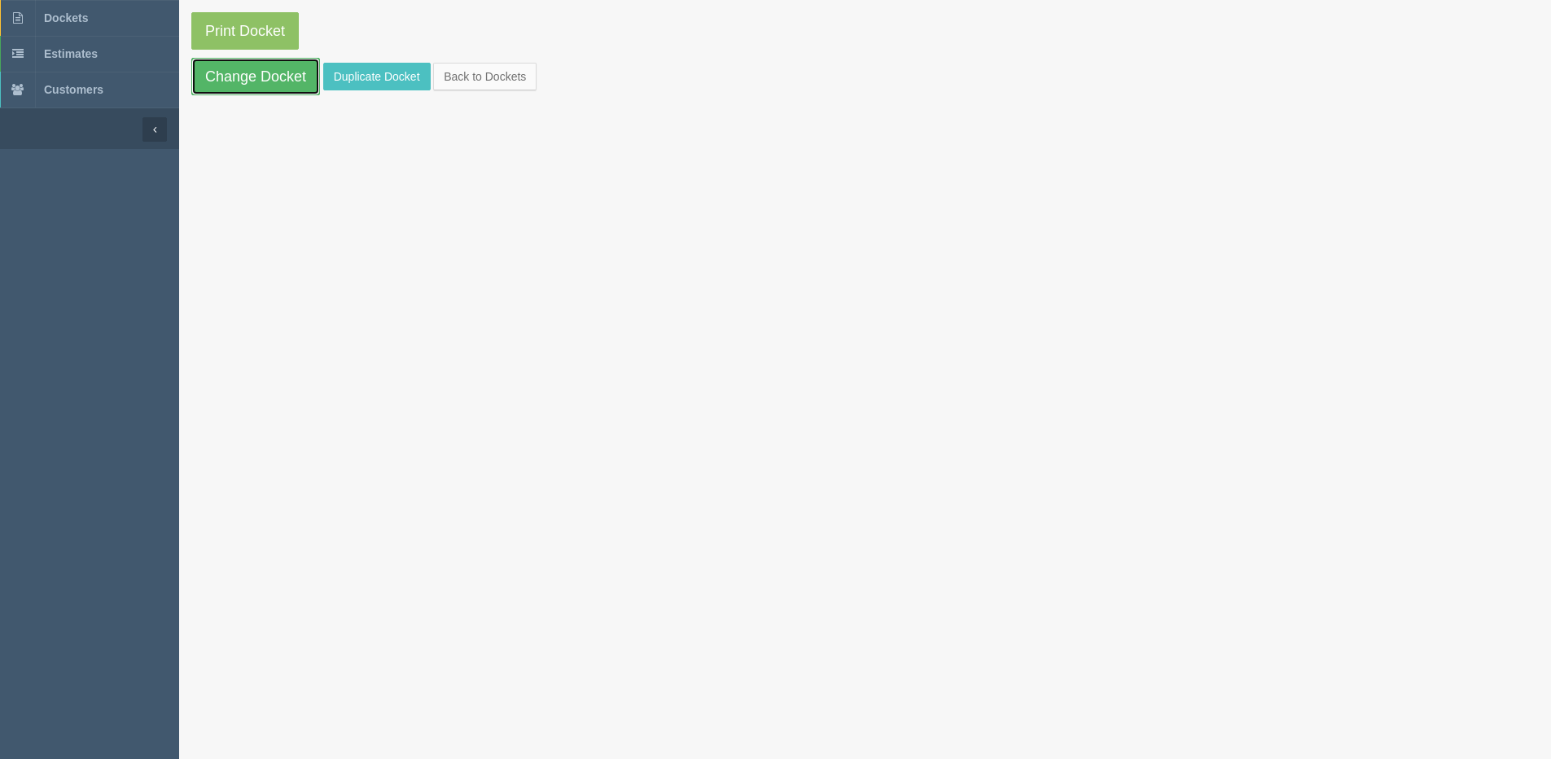
drag, startPoint x: 248, startPoint y: 64, endPoint x: 261, endPoint y: 67, distance: 14.1
click at [248, 64] on link "Change Docket" at bounding box center [255, 76] width 129 height 37
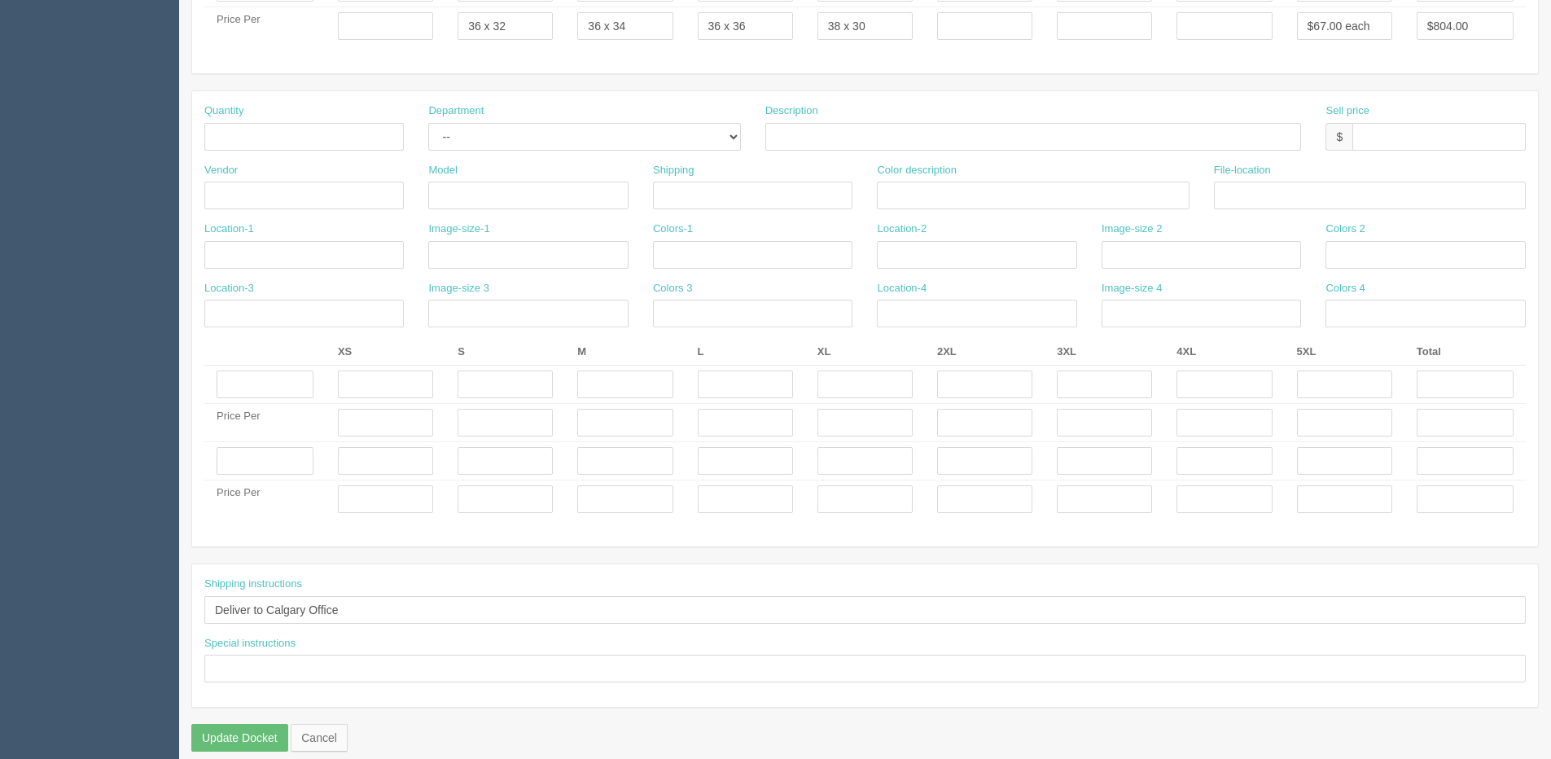
scroll to position [863, 0]
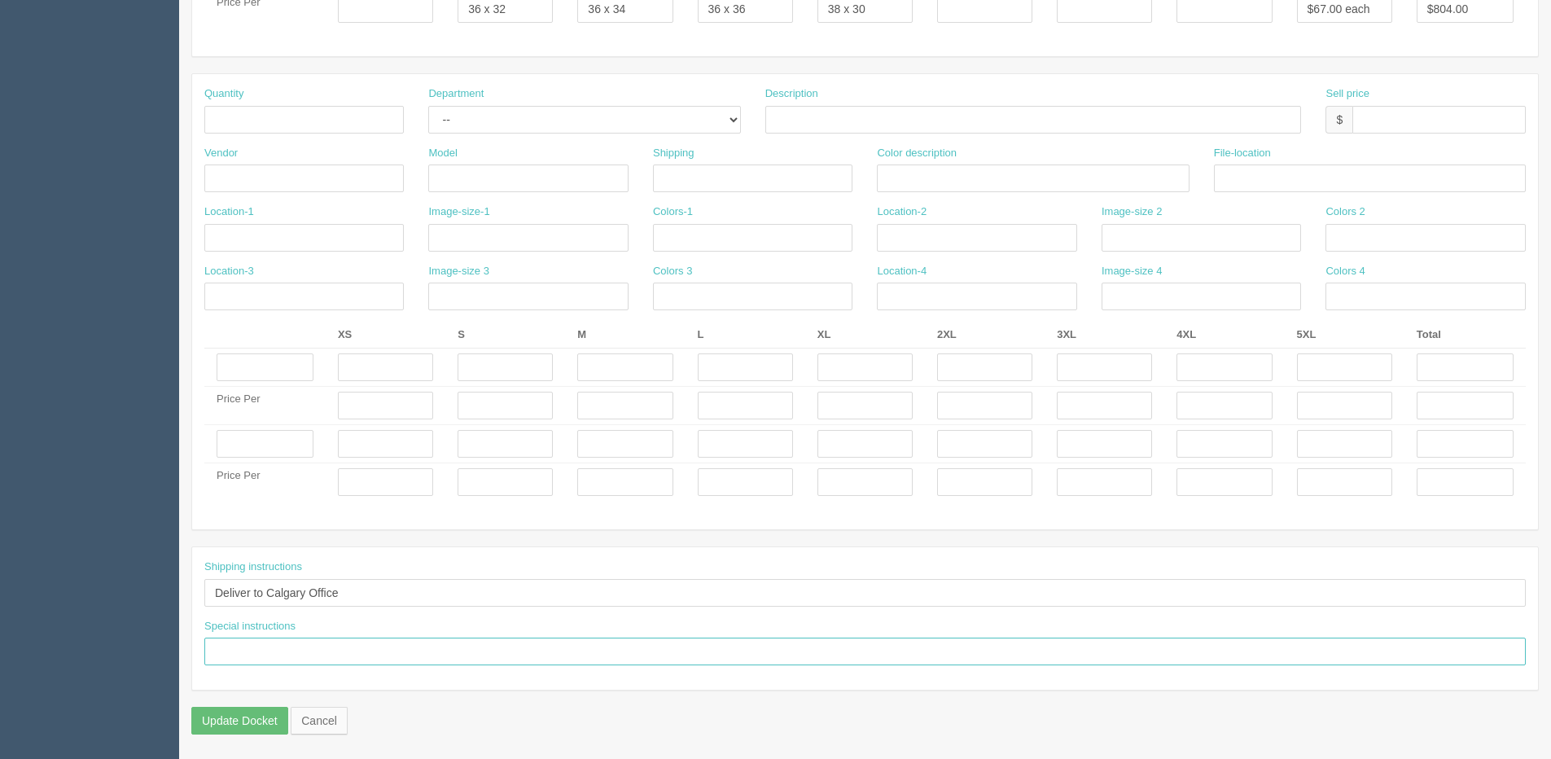
click at [277, 658] on input "text" at bounding box center [865, 652] width 1322 height 28
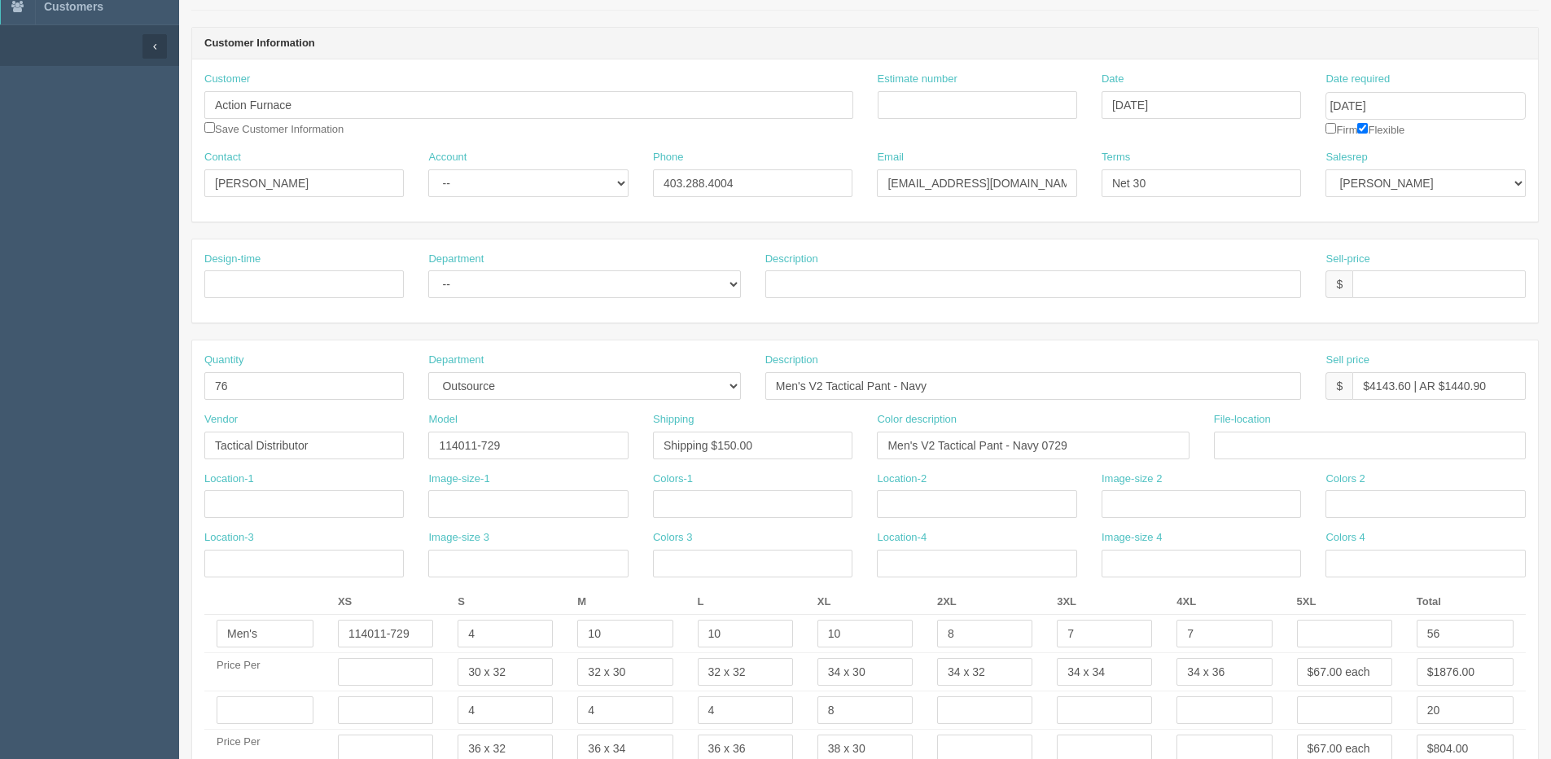
scroll to position [0, 0]
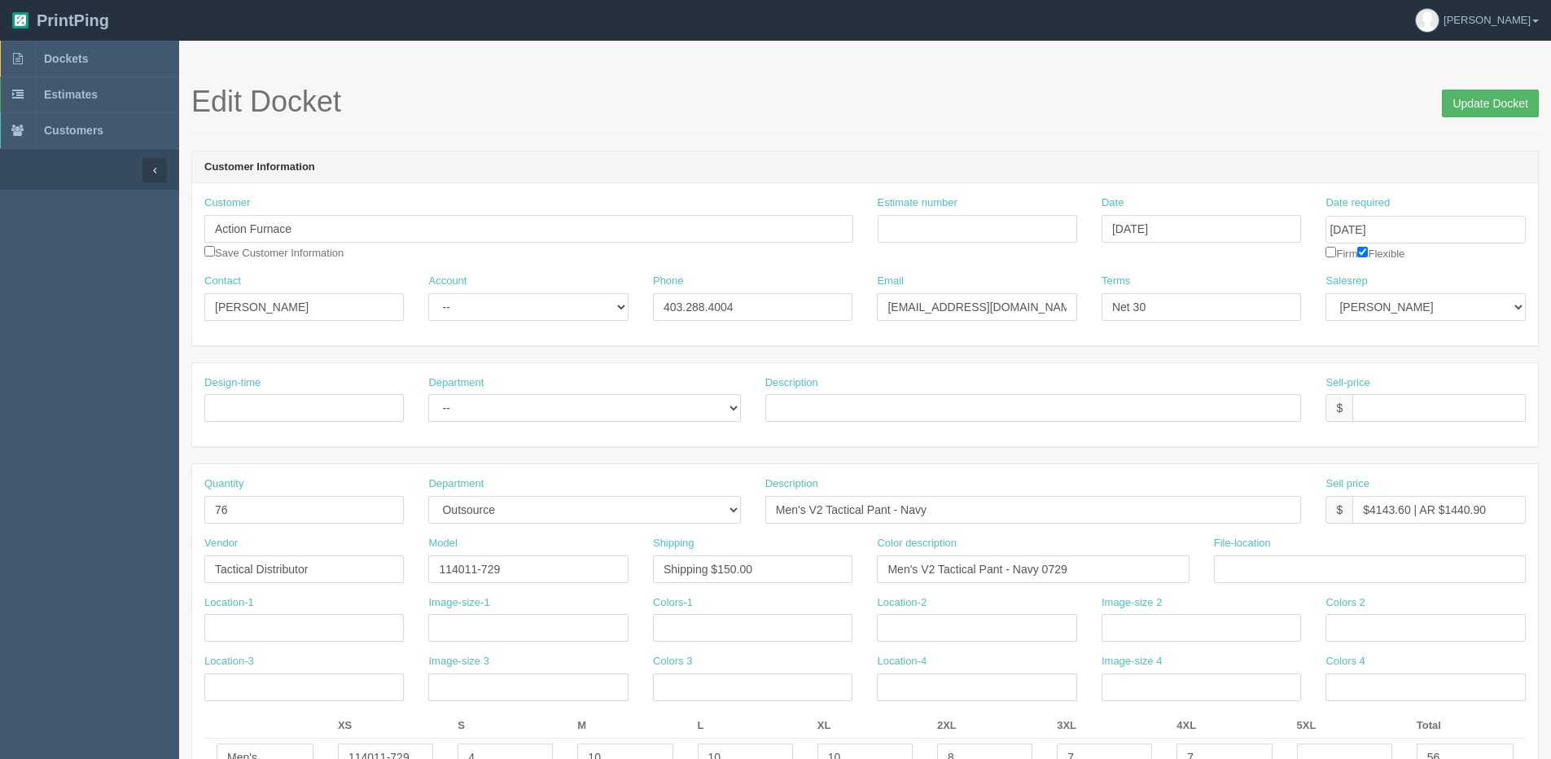
type input "MUST ship COMPLETE"
click at [1506, 107] on input "Update Docket" at bounding box center [1490, 104] width 97 height 28
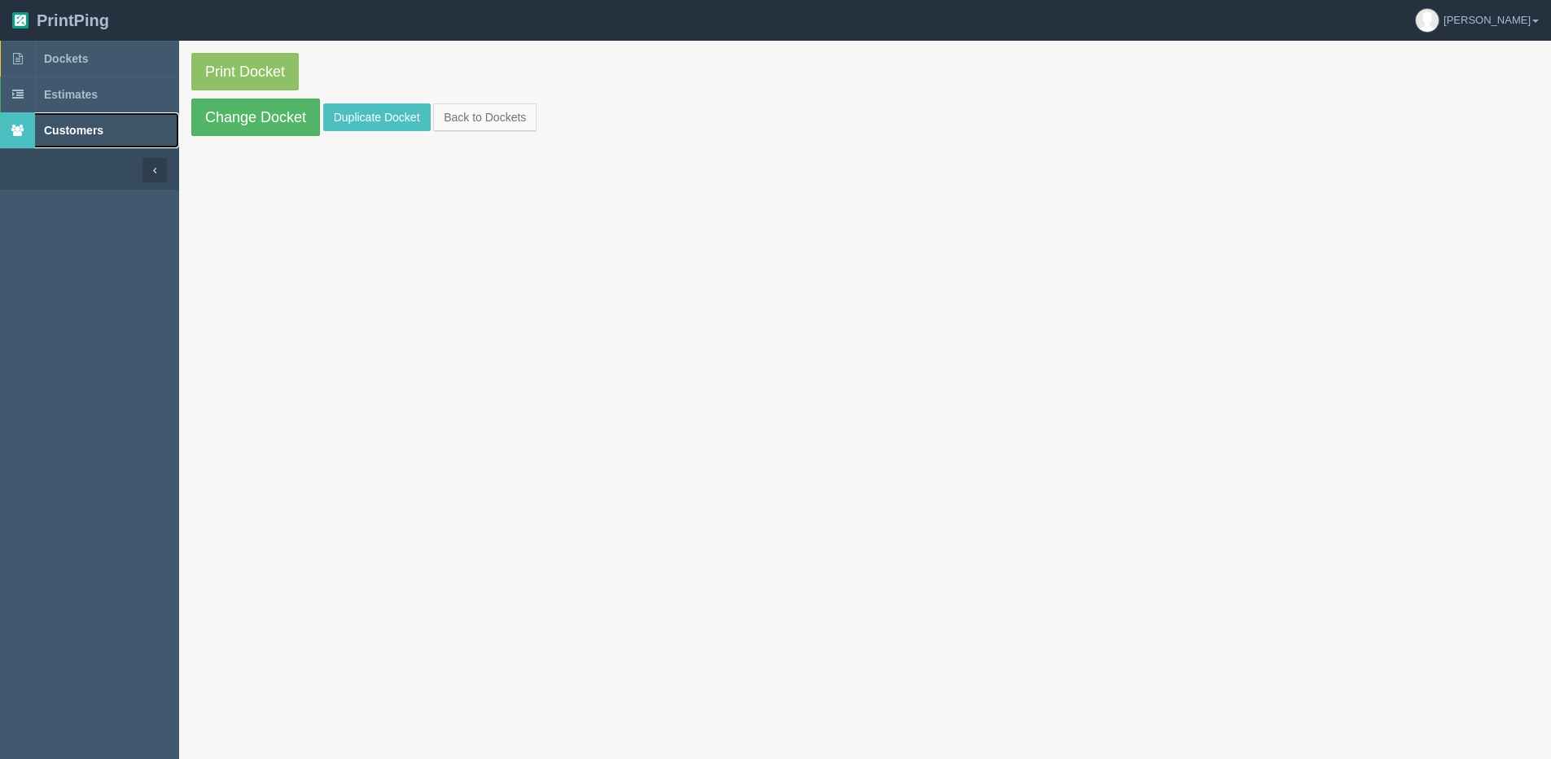
drag, startPoint x: 178, startPoint y: 131, endPoint x: 195, endPoint y: 131, distance: 17.9
click at [178, 131] on link "Customers" at bounding box center [89, 130] width 179 height 36
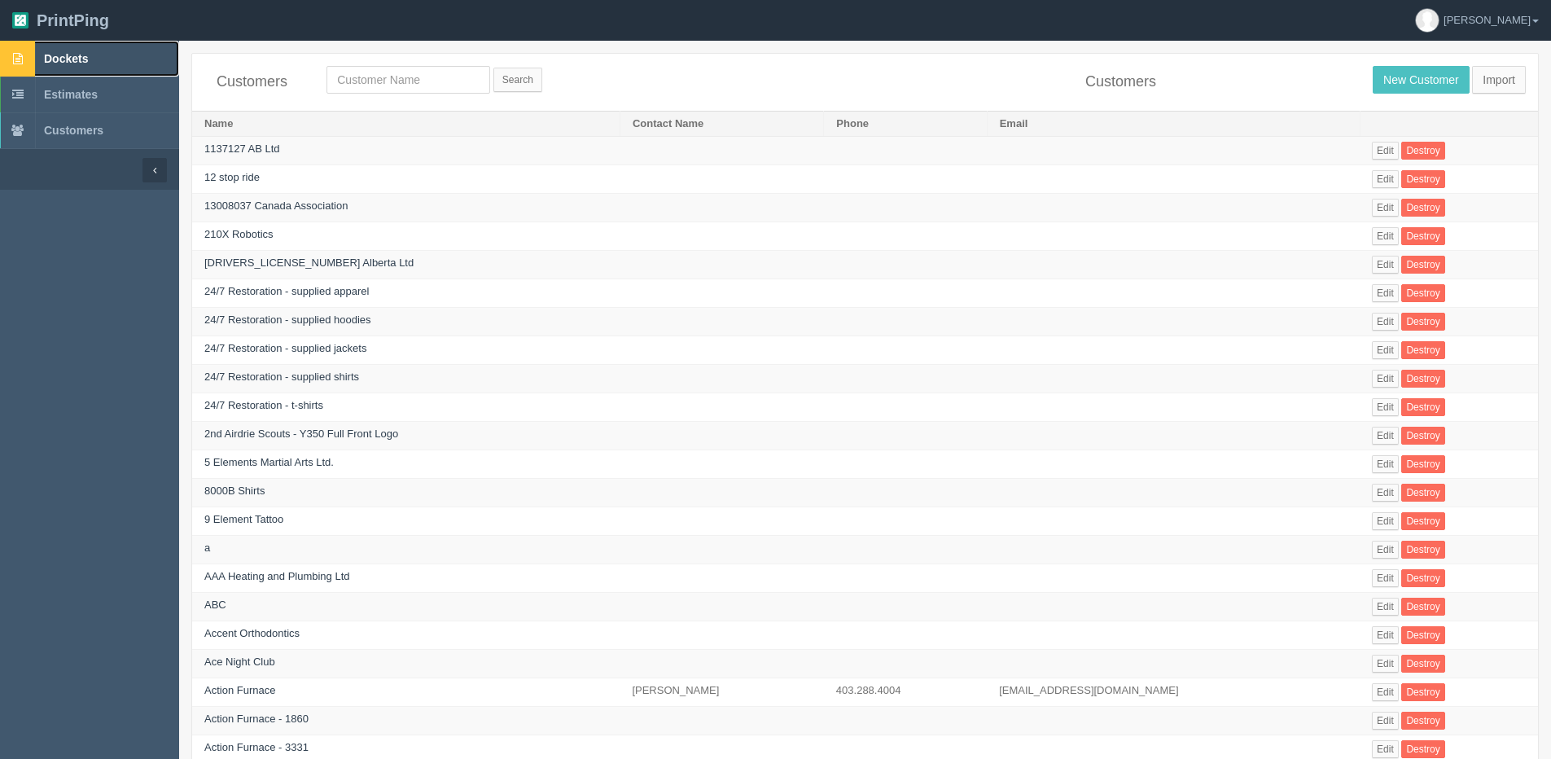
click at [71, 61] on span "Dockets" at bounding box center [66, 58] width 44 height 13
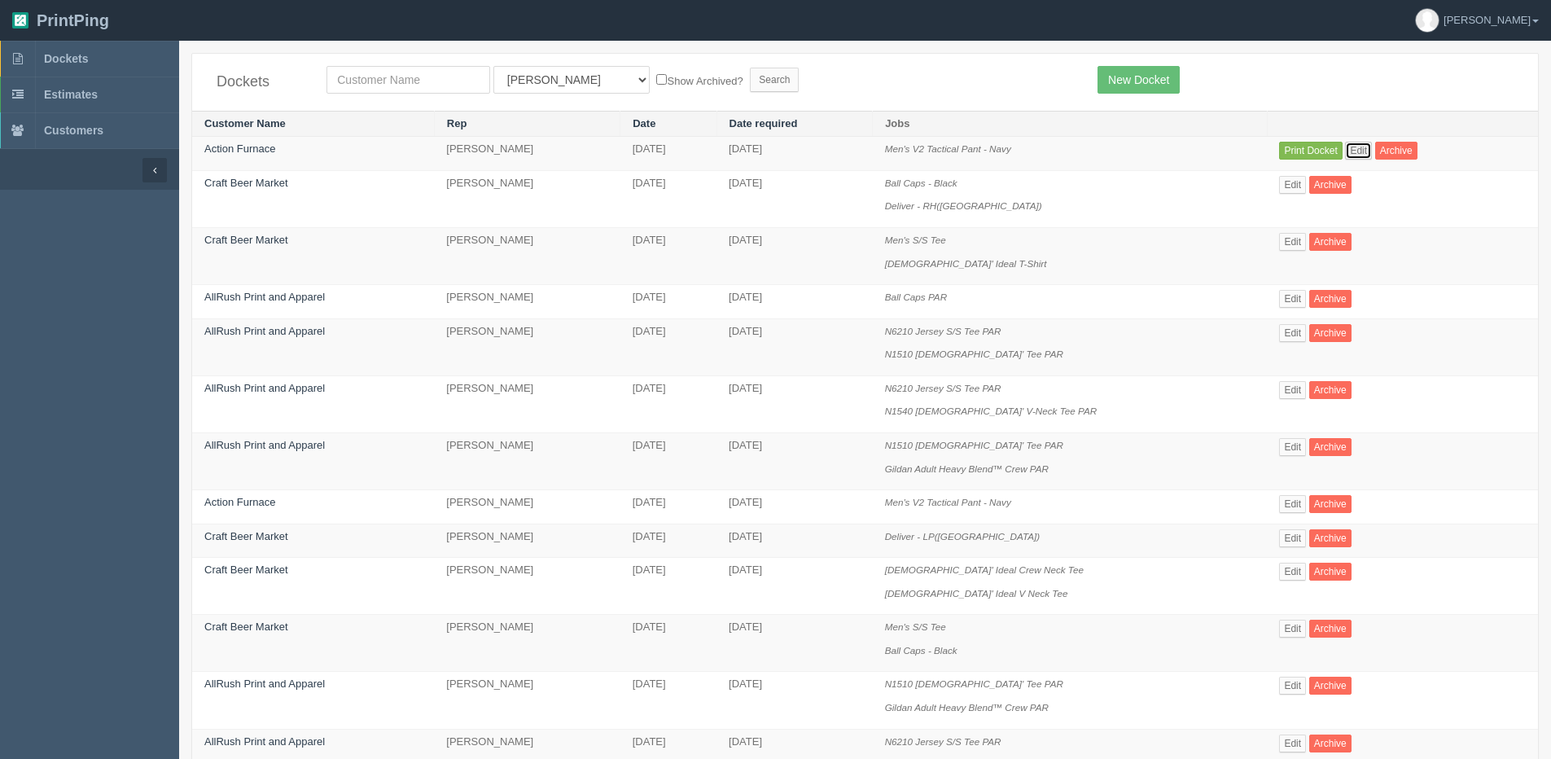
click at [1362, 148] on link "Edit" at bounding box center [1358, 151] width 27 height 18
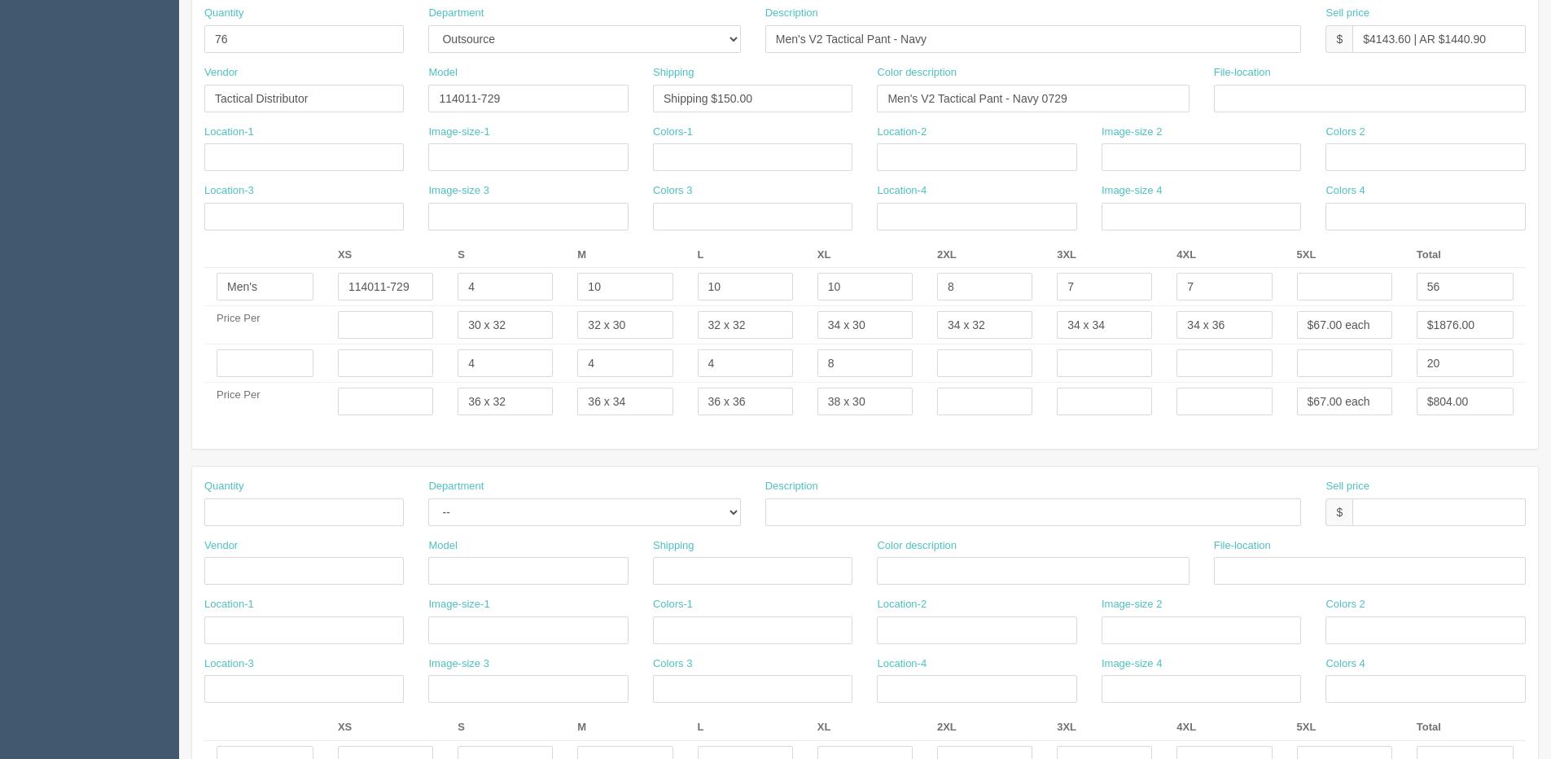
scroll to position [489, 0]
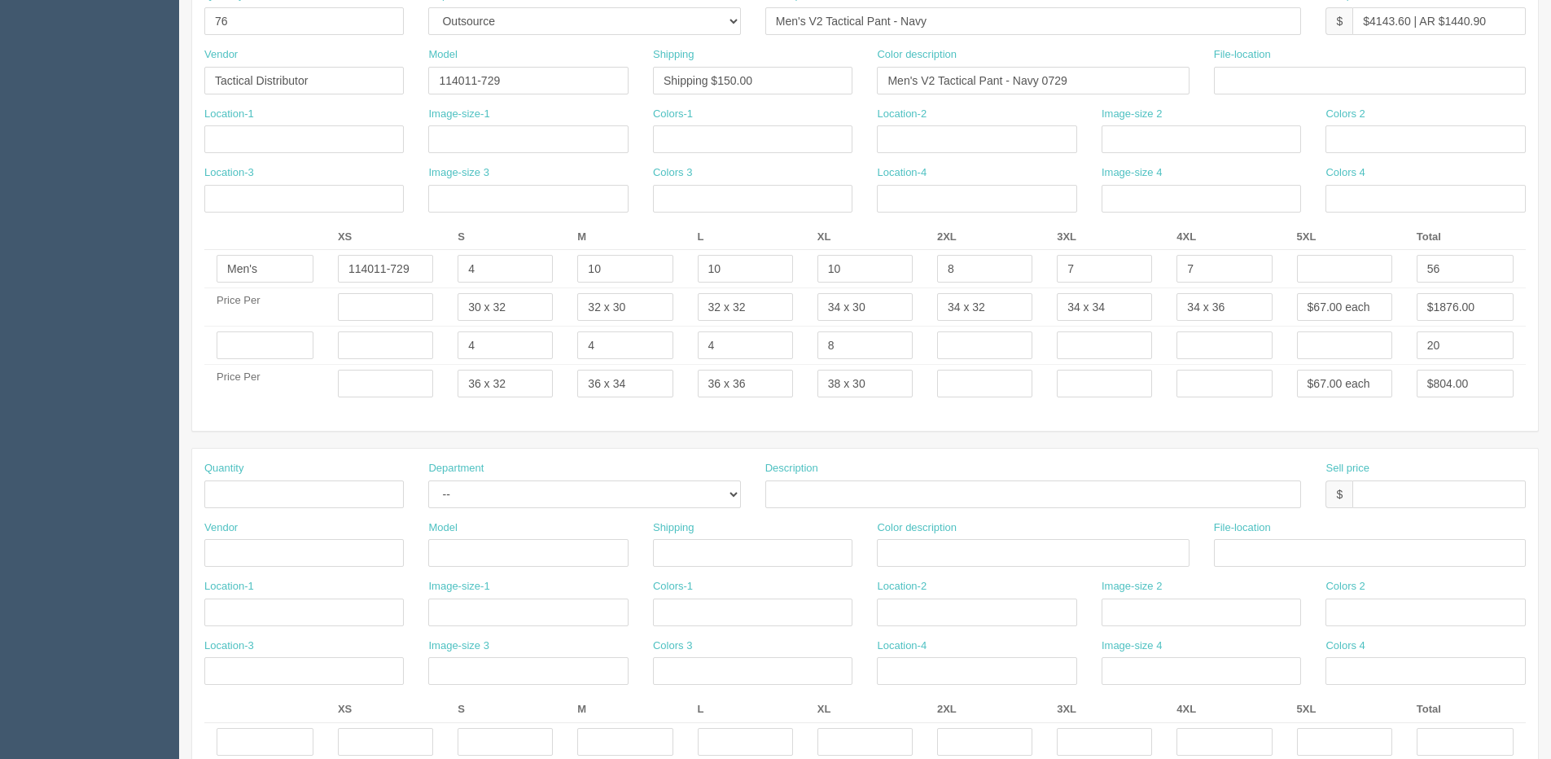
click at [329, 405] on div "Quantity 76 Department -- Embroidery Silk Screen Heat Press Outsource Design De…" at bounding box center [865, 203] width 1346 height 455
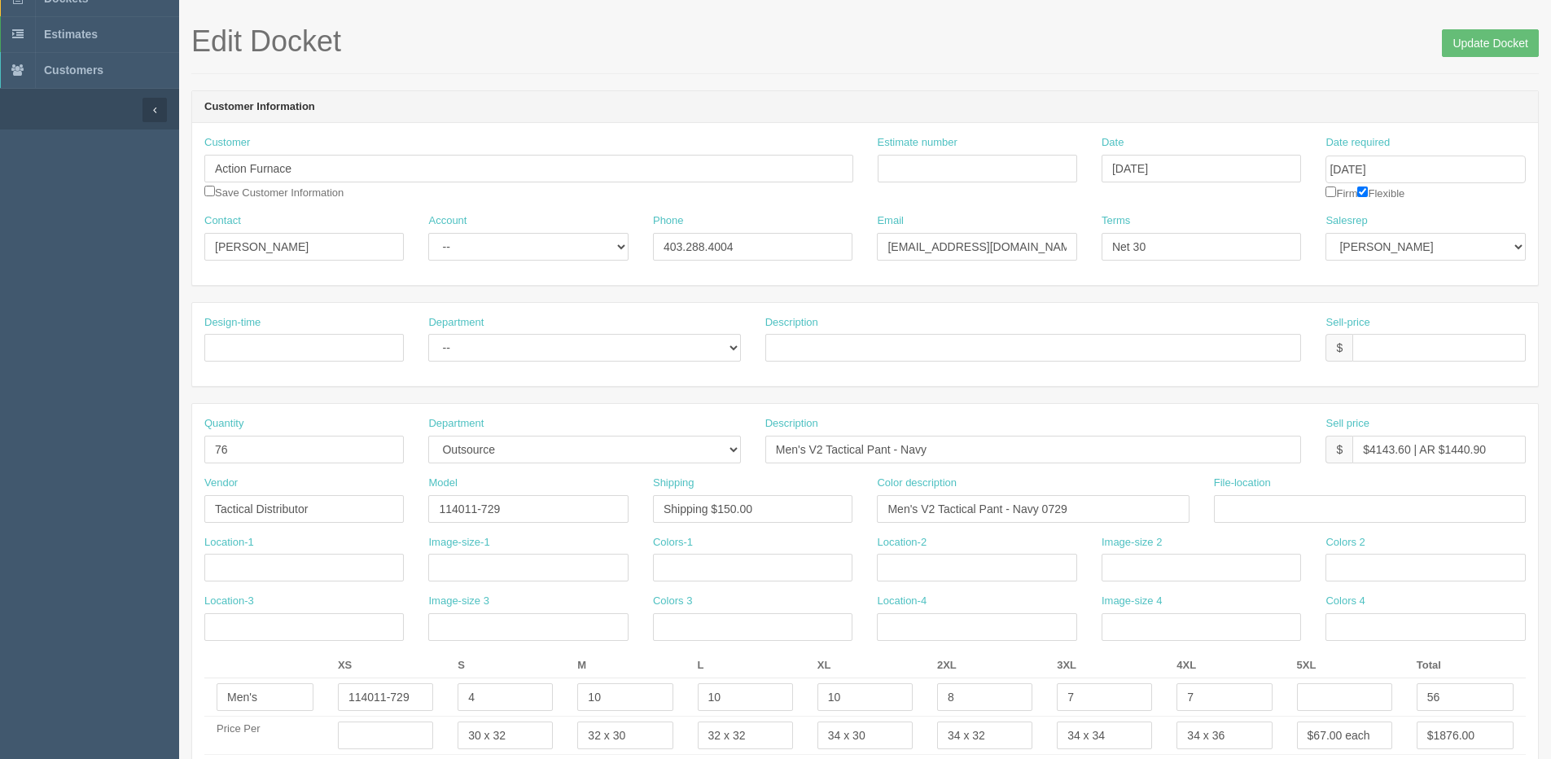
scroll to position [0, 0]
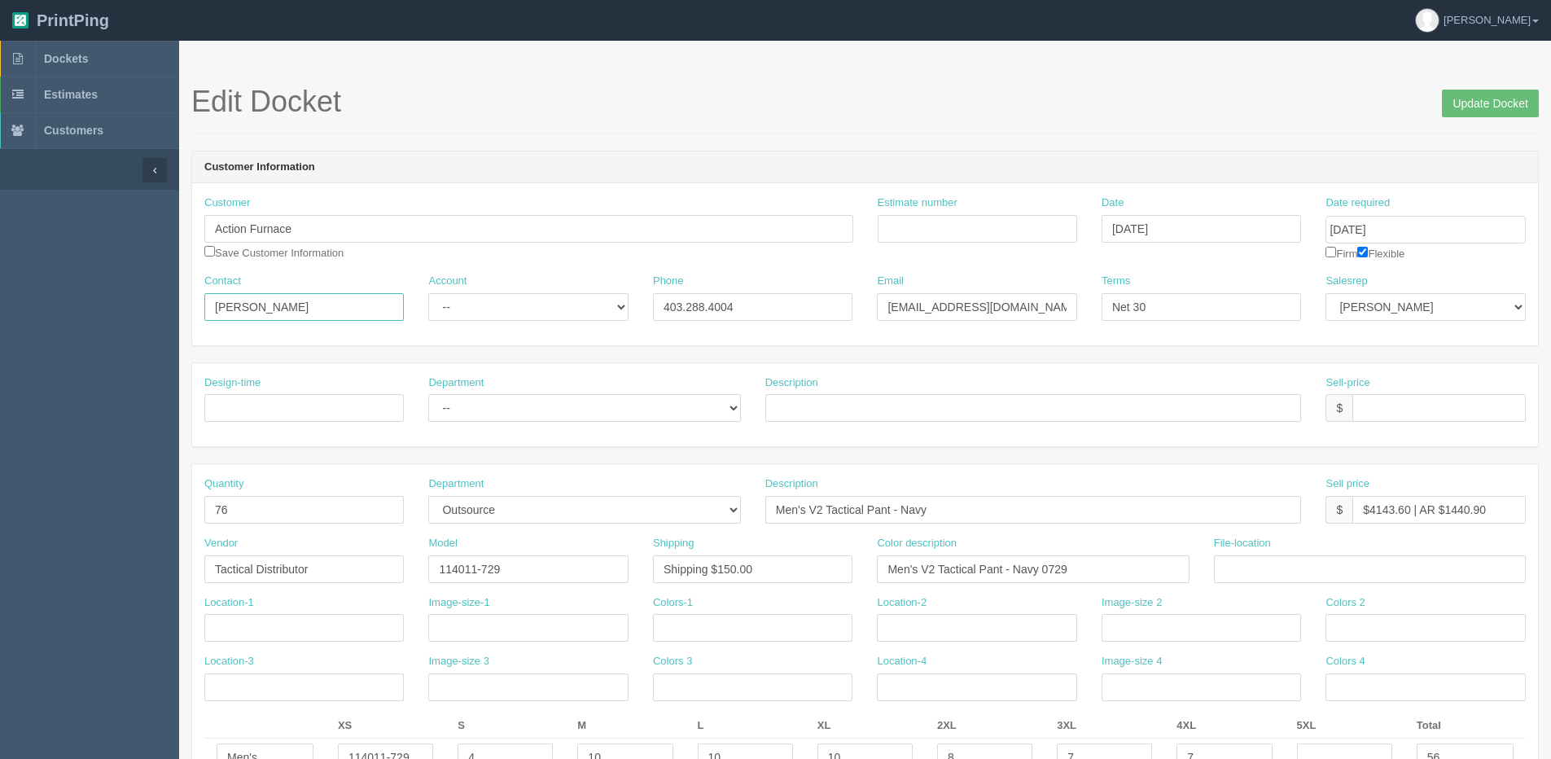
drag, startPoint x: 324, startPoint y: 300, endPoint x: 0, endPoint y: 315, distance: 324.4
type input "[PERSON_NAME]"
drag, startPoint x: 895, startPoint y: 314, endPoint x: 1310, endPoint y: 310, distance: 415.3
click at [1310, 310] on div "Contact Ryan Tutak Account -- Existing Client Allrush Client Rep Client Phone 4…" at bounding box center [865, 303] width 1346 height 59
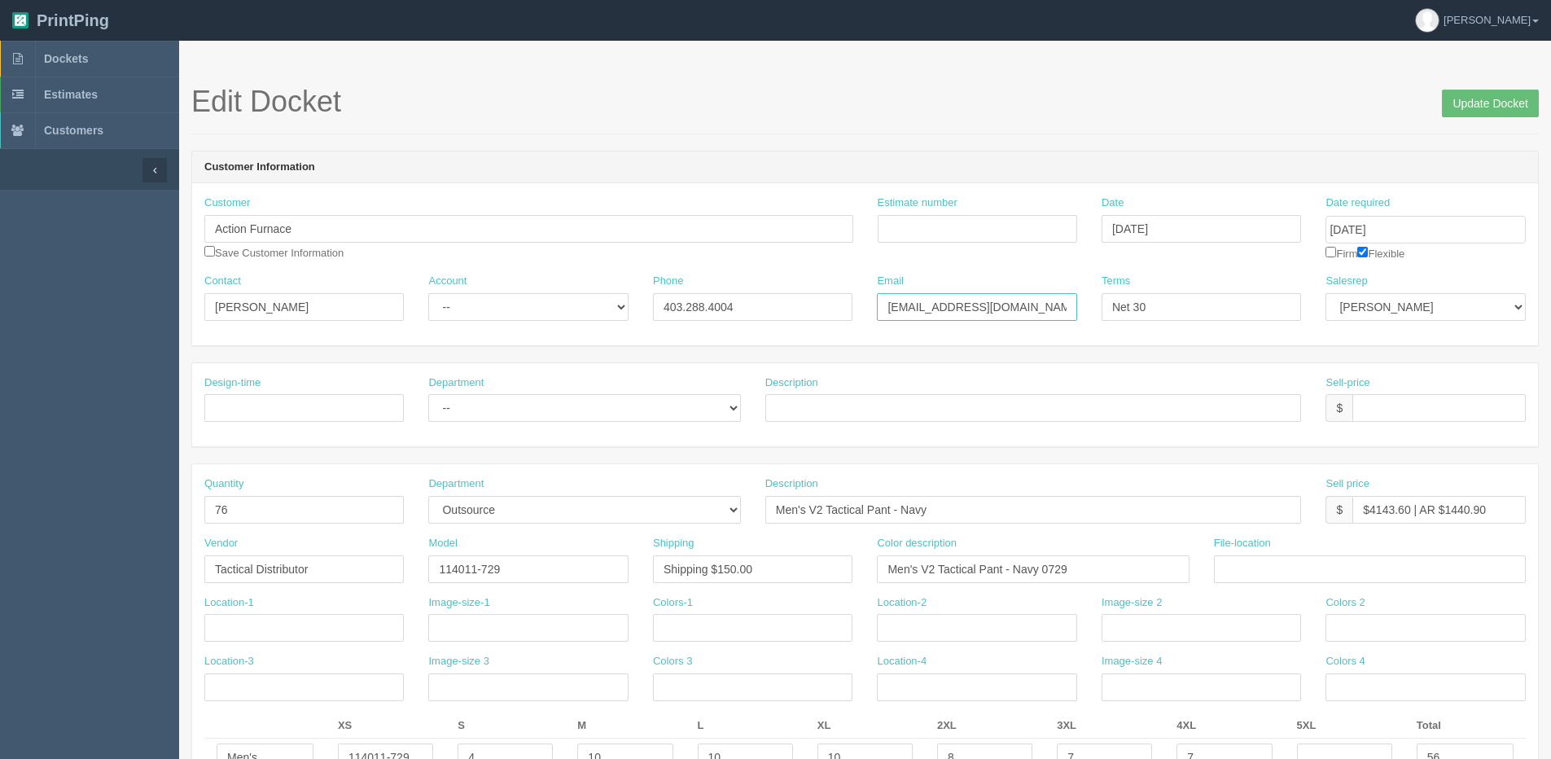
type input "m"
type input "ryan@actionfurnace.ca"
drag, startPoint x: 1470, startPoint y: 104, endPoint x: 1377, endPoint y: 109, distance: 93.0
click at [1459, 103] on input "Update Docket" at bounding box center [1490, 104] width 97 height 28
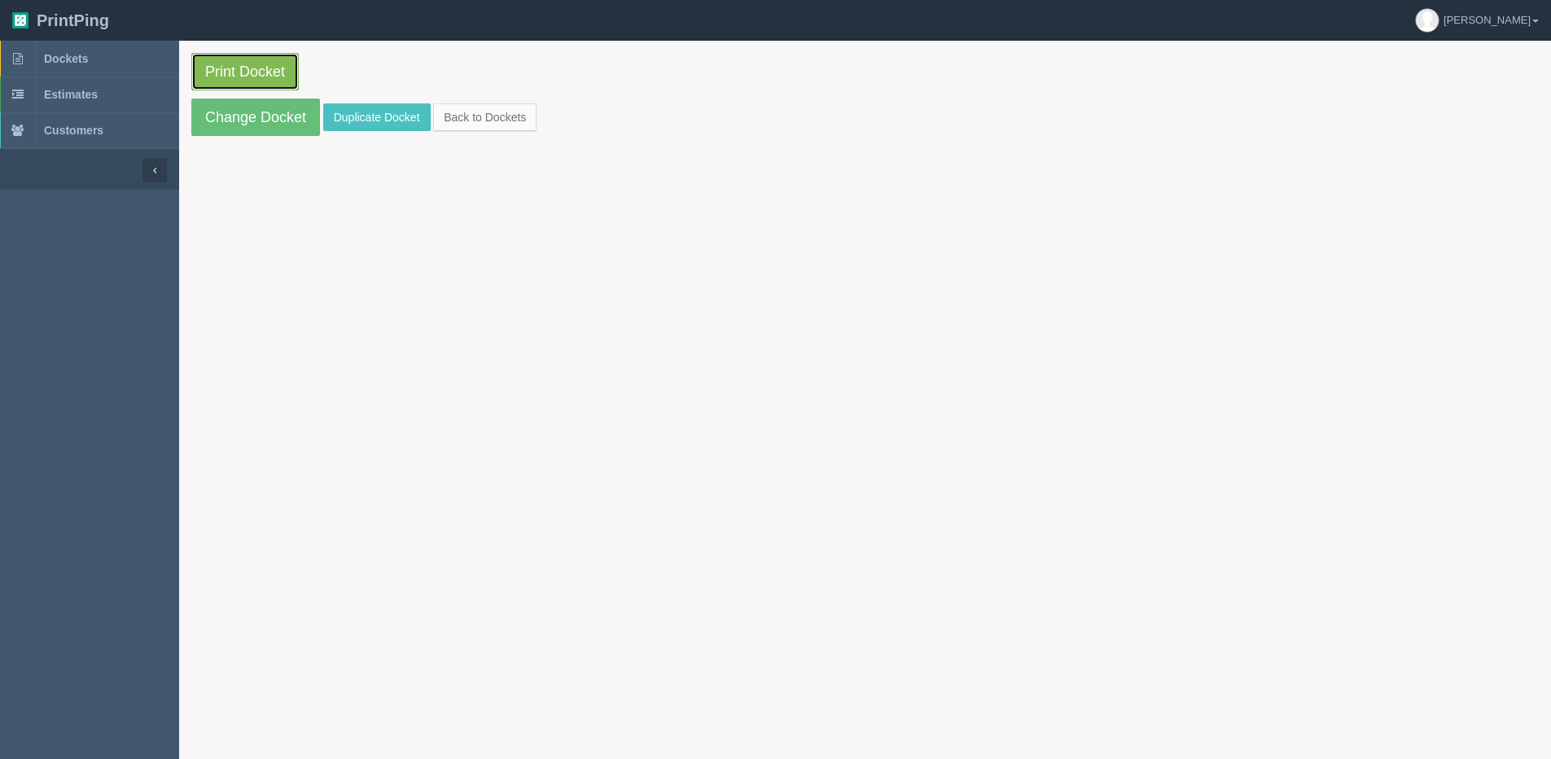
click at [235, 62] on link "Print Docket" at bounding box center [244, 71] width 107 height 37
click at [250, 121] on link "Change Docket" at bounding box center [255, 117] width 129 height 37
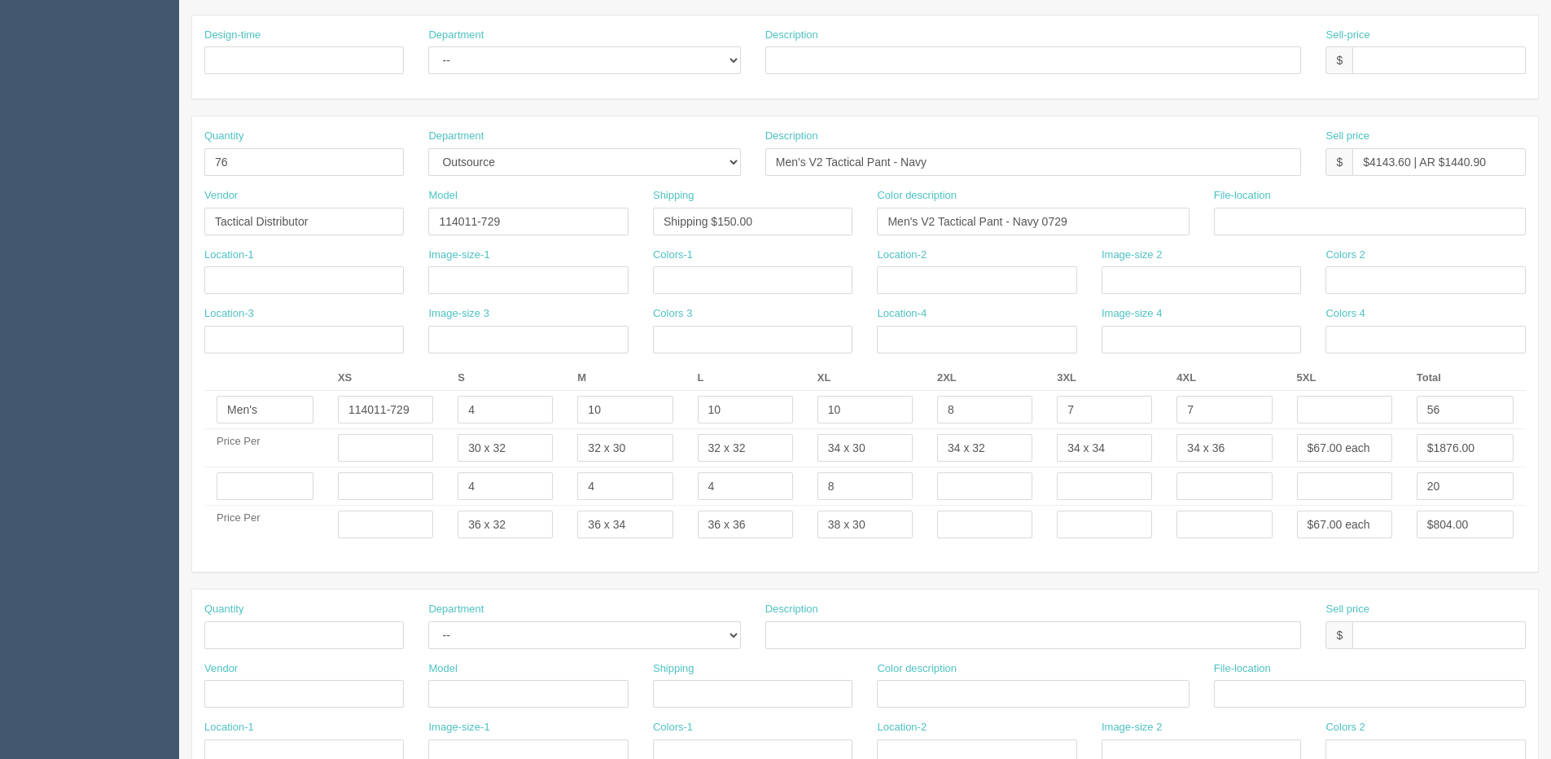
scroll to position [407, 0]
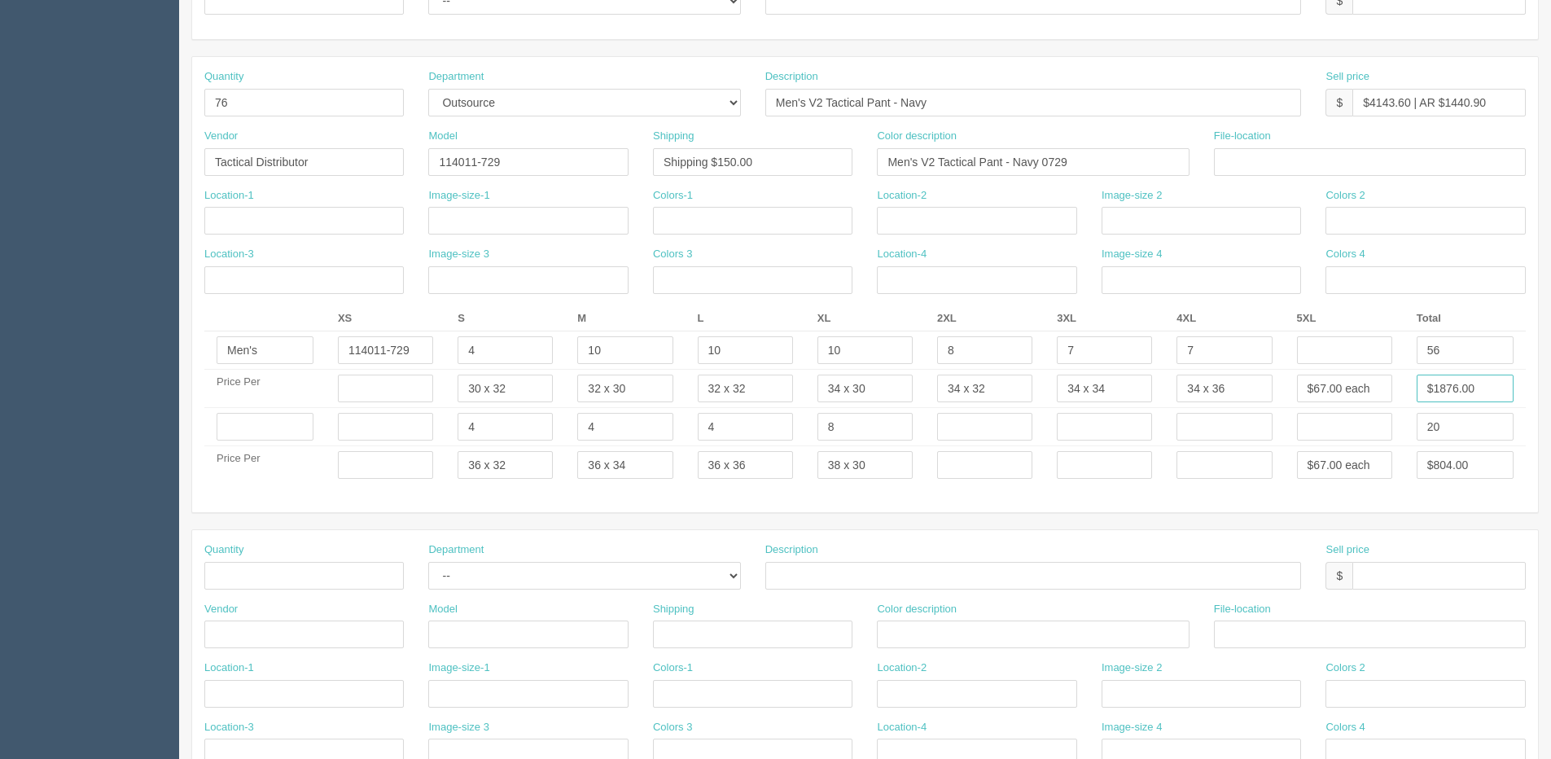
drag, startPoint x: 1431, startPoint y: 387, endPoint x: 1486, endPoint y: 377, distance: 56.2
click at [1486, 377] on input "$1876.00" at bounding box center [1465, 389] width 97 height 28
type input "$3752.00"
drag, startPoint x: 1435, startPoint y: 465, endPoint x: 1559, endPoint y: 445, distance: 126.2
click at [1550, 445] on html "PrintPing Dan Edit account ( dan@arapparel.ca ) Logout Dockets Estimates" at bounding box center [775, 404] width 1551 height 1622
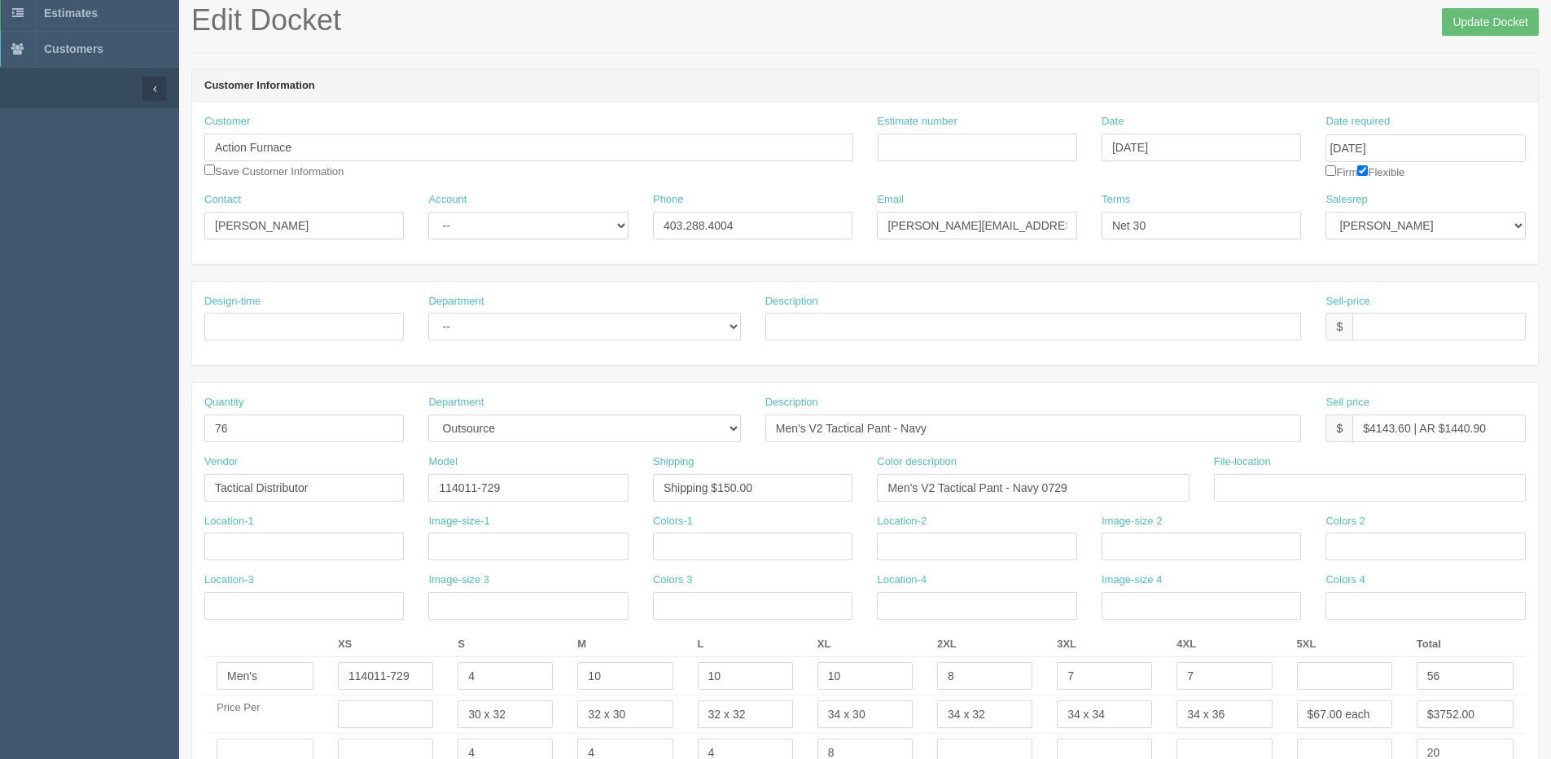
scroll to position [0, 0]
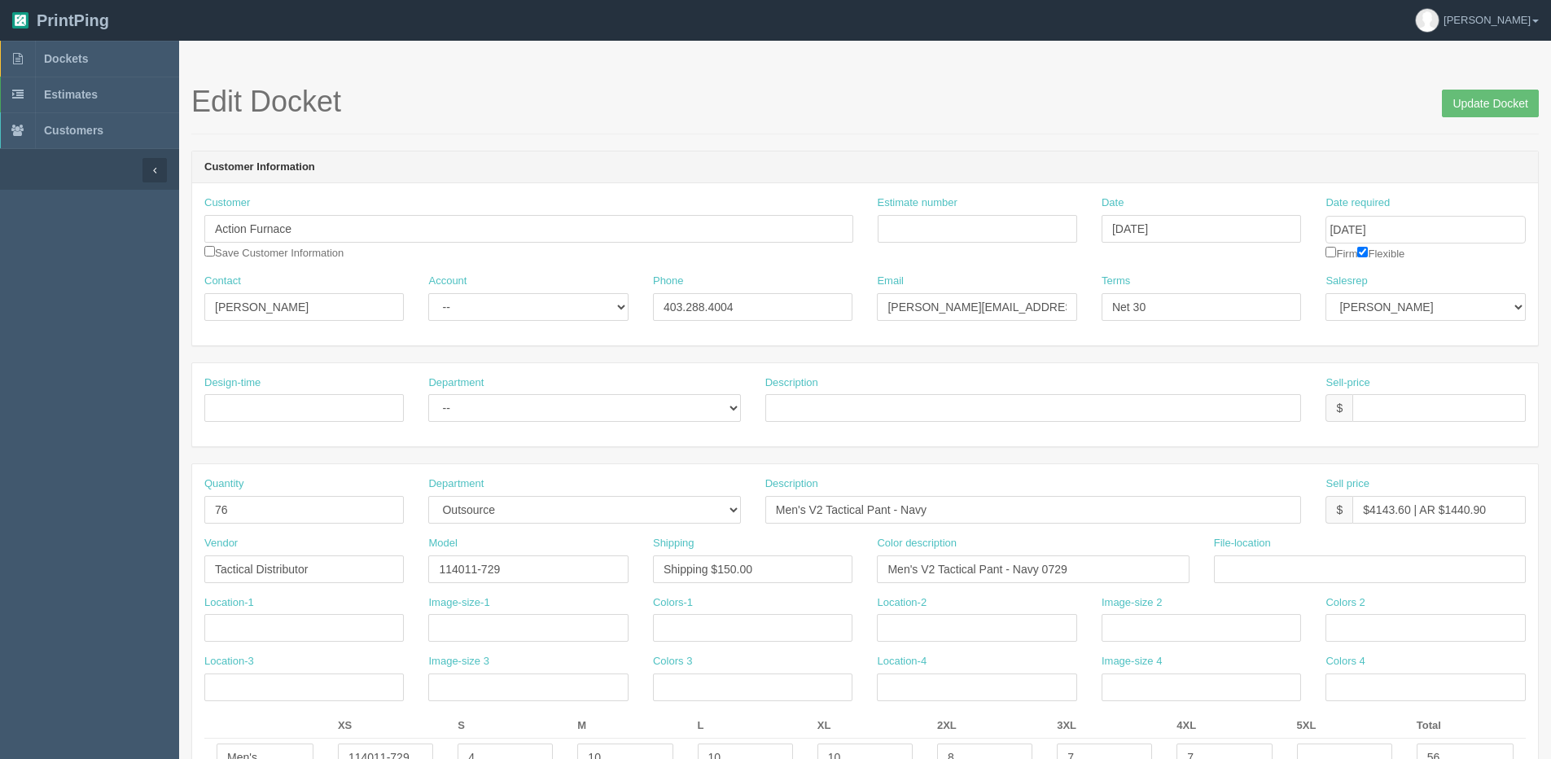
type input "$1340.00"
click at [1496, 86] on span "Update Docket" at bounding box center [1490, 102] width 97 height 33
click at [1496, 92] on input "Update Docket" at bounding box center [1490, 104] width 97 height 28
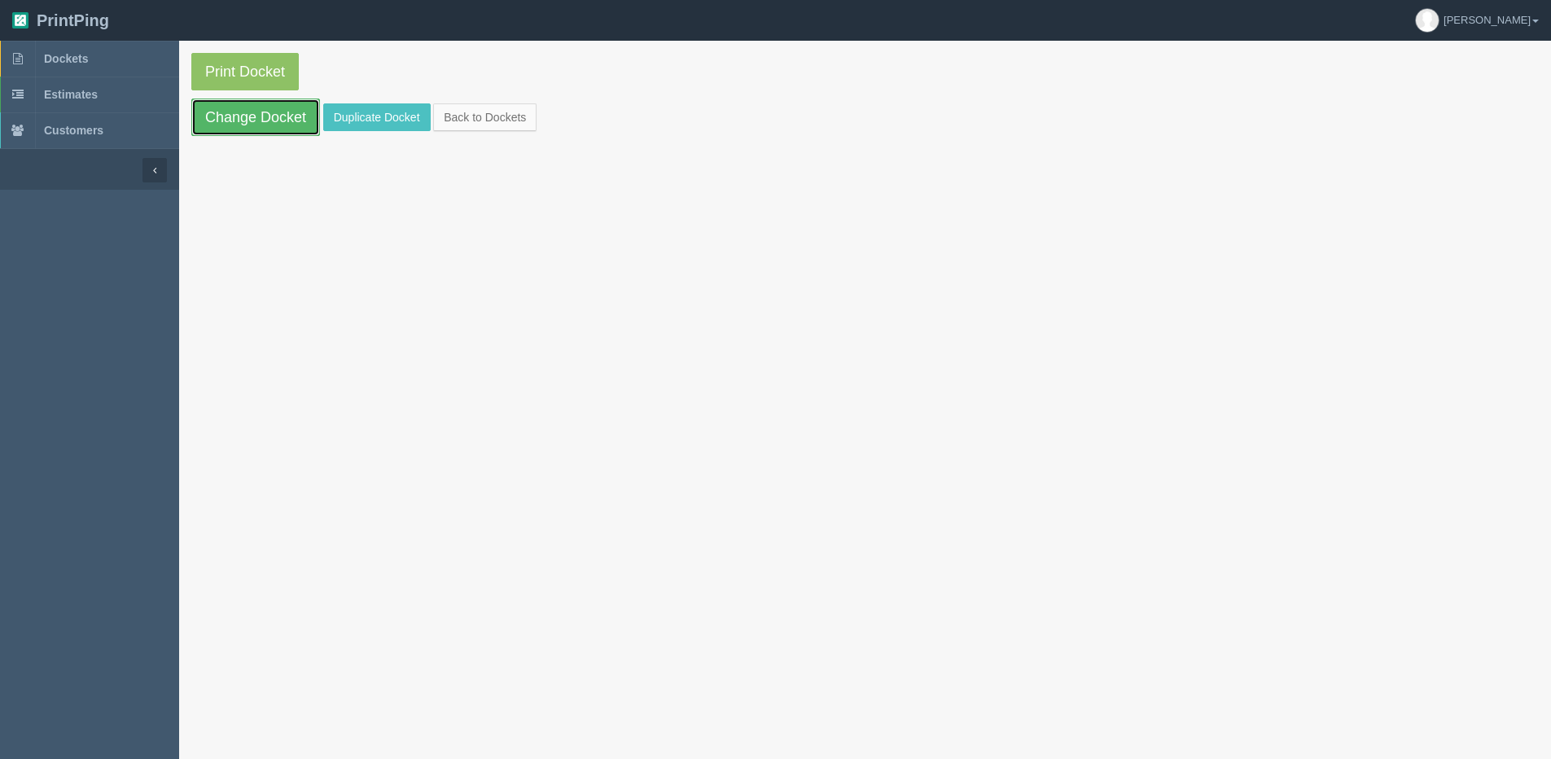
click at [252, 121] on link "Change Docket" at bounding box center [255, 117] width 129 height 37
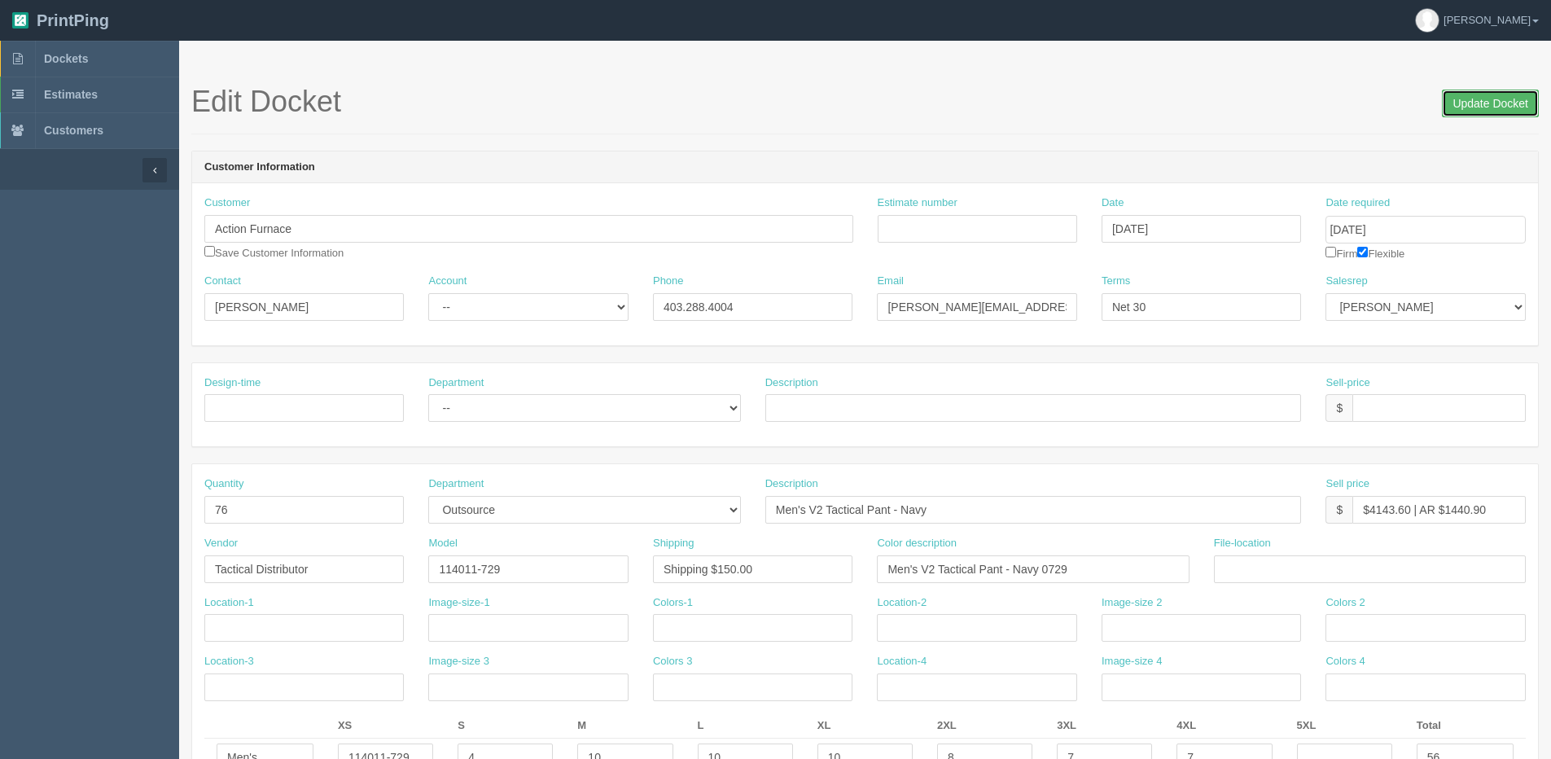
click at [1512, 99] on input "Update Docket" at bounding box center [1490, 104] width 97 height 28
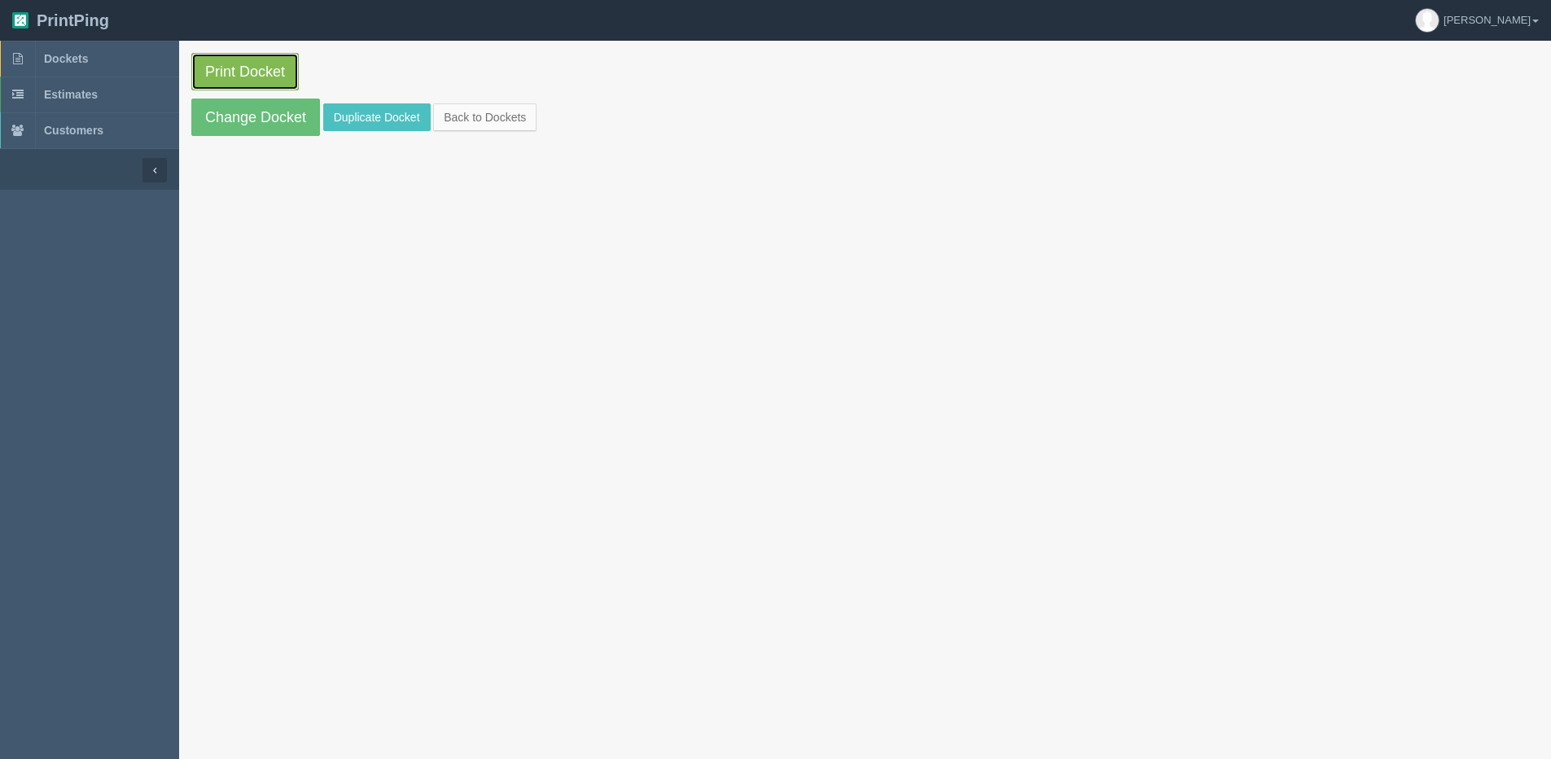
click at [281, 59] on link "Print Docket" at bounding box center [244, 71] width 107 height 37
drag, startPoint x: 507, startPoint y: 120, endPoint x: 484, endPoint y: 117, distance: 22.9
click at [507, 120] on link "Back to Dockets" at bounding box center [484, 117] width 103 height 28
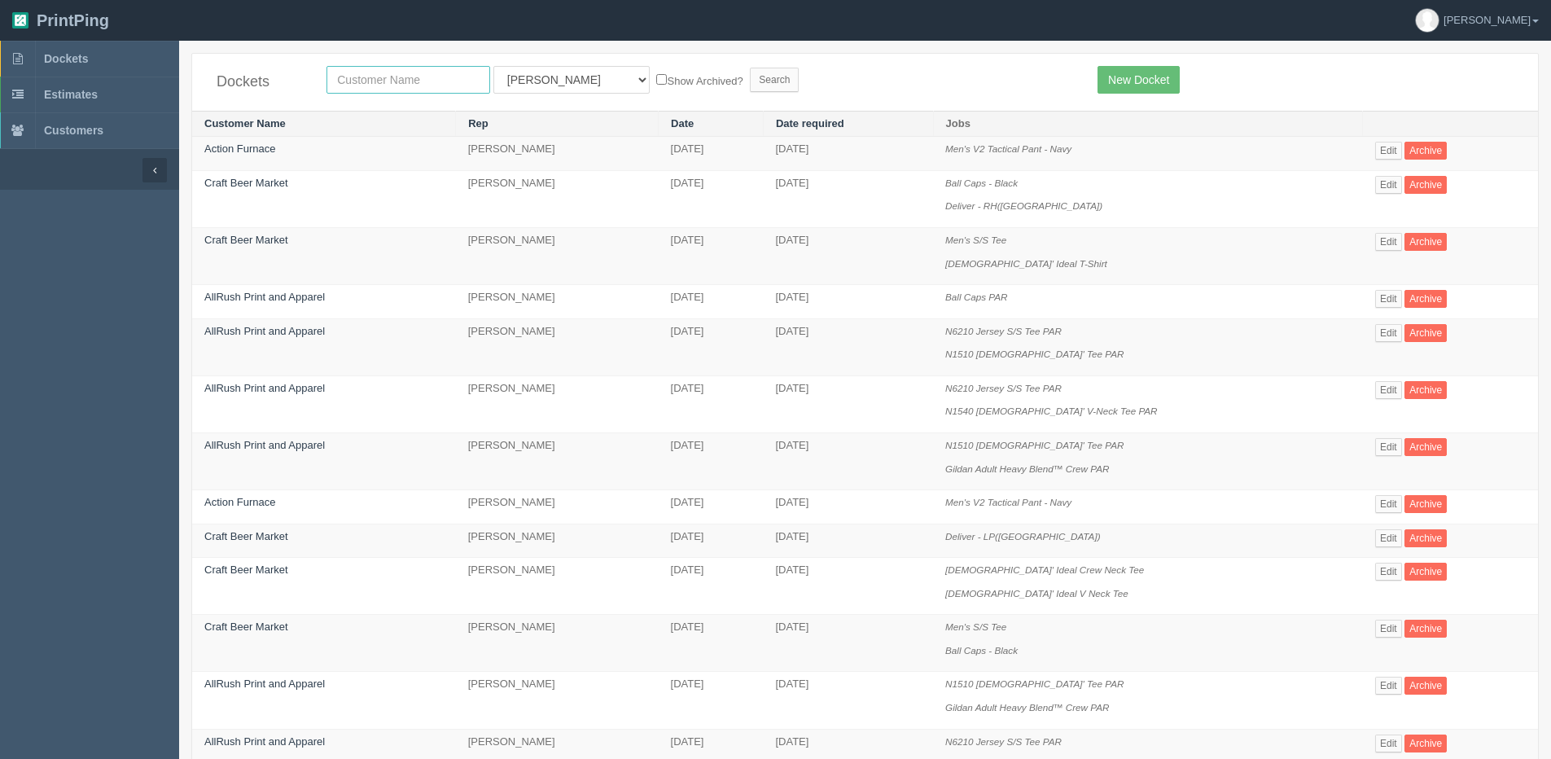
click at [385, 72] on input "text" at bounding box center [409, 80] width 164 height 28
type input "whl"
click at [750, 68] on input "Search" at bounding box center [774, 80] width 49 height 24
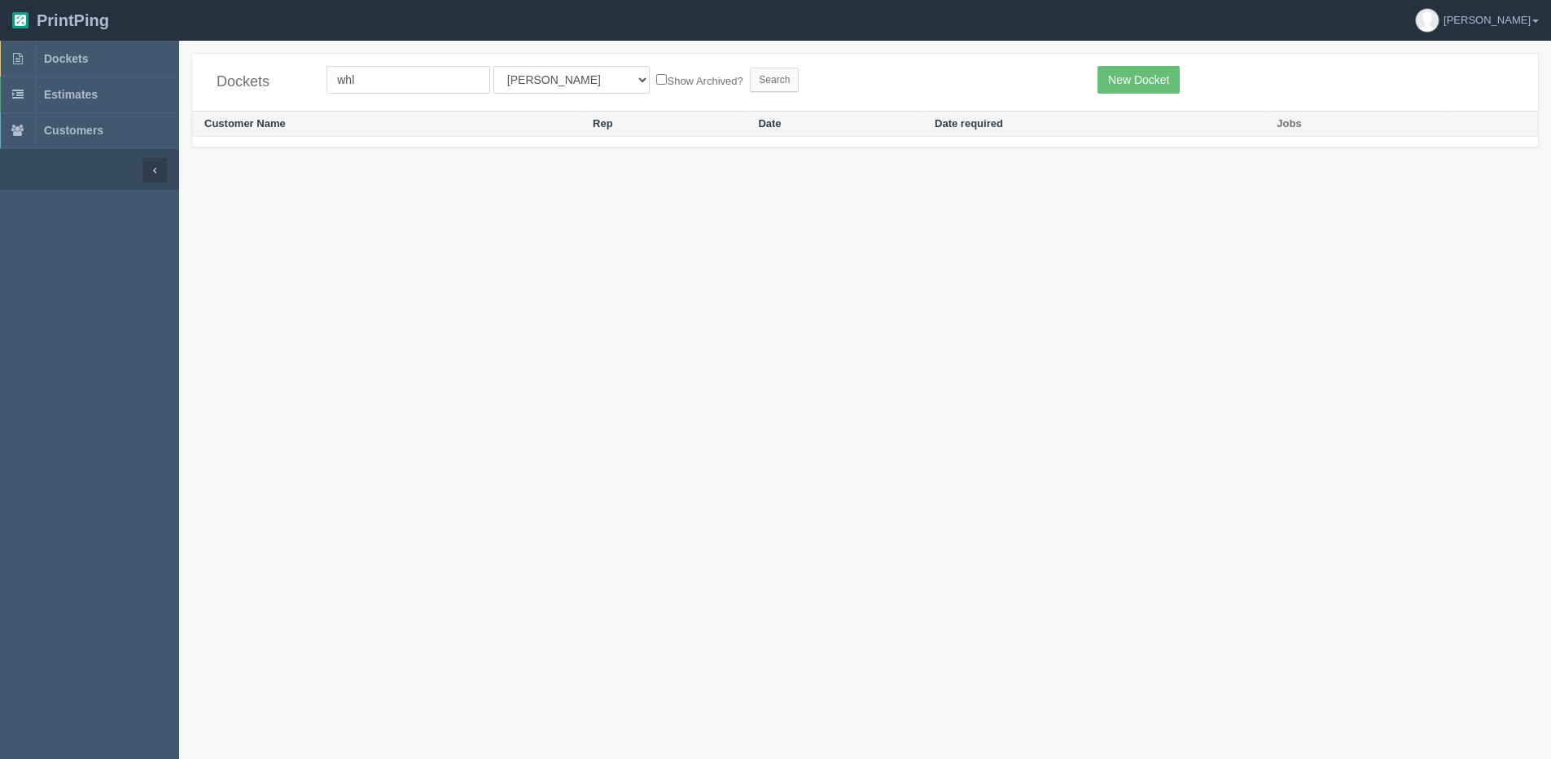
click at [580, 87] on form "whl All Users [PERSON_NAME] [PERSON_NAME] [PERSON_NAME] Designer4 [GEOGRAPHIC_D…" at bounding box center [700, 80] width 747 height 28
drag, startPoint x: 549, startPoint y: 79, endPoint x: 544, endPoint y: 92, distance: 13.9
click at [549, 79] on select "All Users [PERSON_NAME] [PERSON_NAME] [PERSON_NAME] Designer4 France [PERSON_NA…" at bounding box center [571, 80] width 156 height 28
click at [1532, 16] on link "Dan" at bounding box center [1477, 20] width 148 height 41
click at [1532, 17] on link "Dan" at bounding box center [1477, 20] width 148 height 41
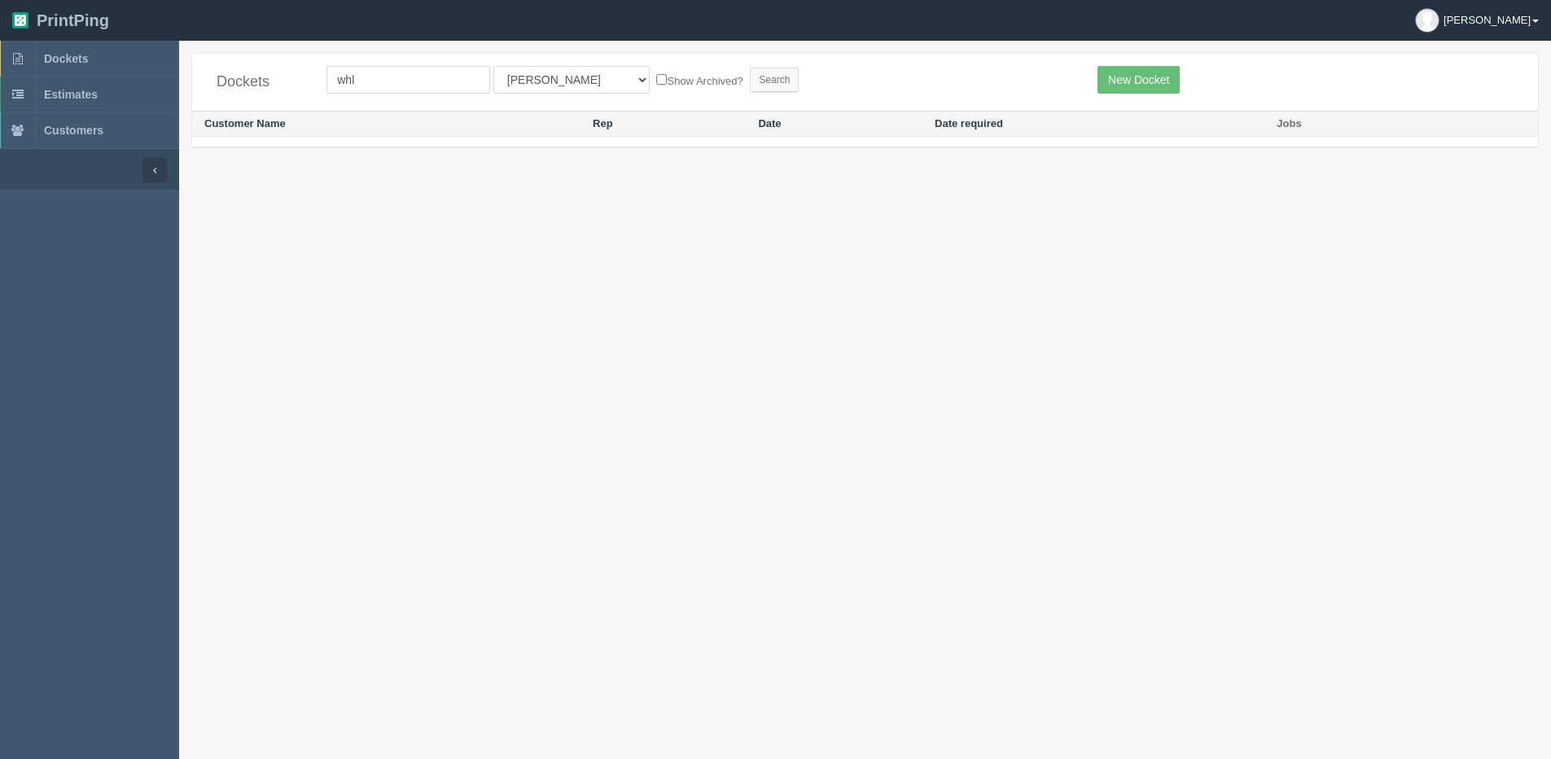
click at [1541, 13] on link "Dan" at bounding box center [1477, 20] width 148 height 41
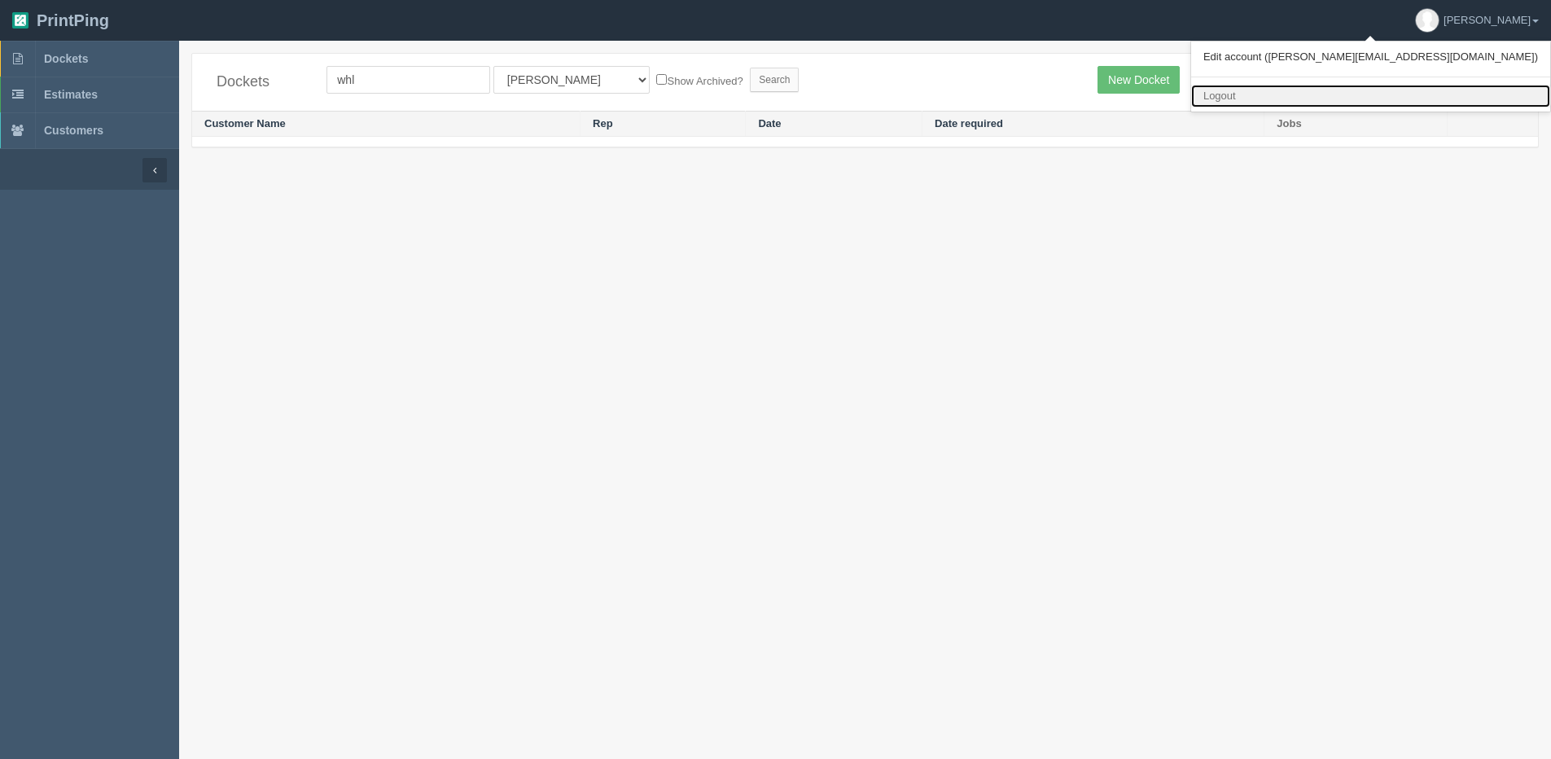
click at [1403, 98] on link "Logout" at bounding box center [1370, 97] width 359 height 24
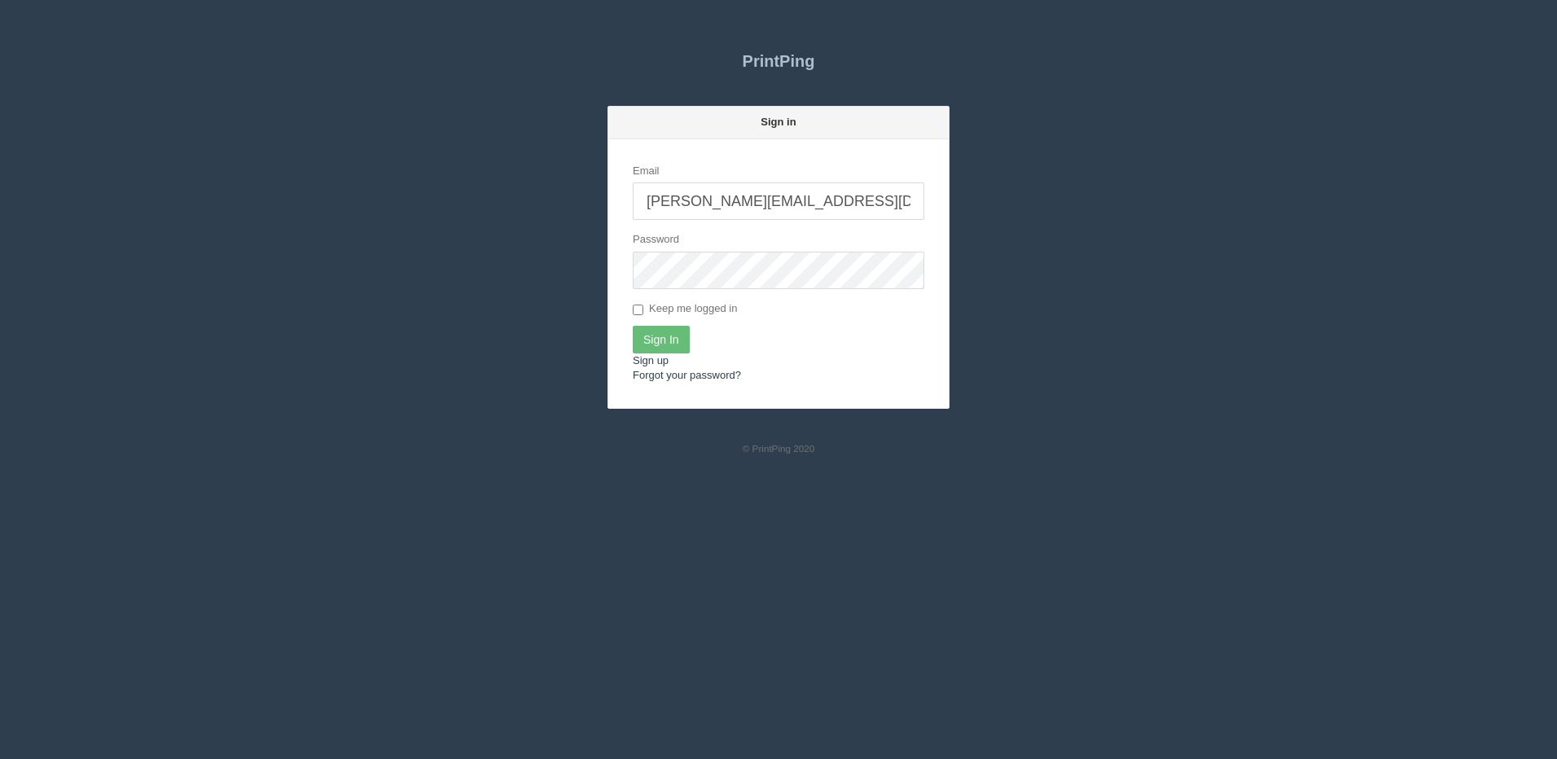
drag, startPoint x: 825, startPoint y: 193, endPoint x: 780, endPoint y: 214, distance: 49.5
click at [825, 193] on input "[PERSON_NAME][EMAIL_ADDRESS][DOMAIN_NAME]" at bounding box center [779, 200] width 292 height 37
type input "[PERSON_NAME][EMAIL_ADDRESS][DOMAIN_NAME]"
click at [685, 351] on input "Sign In" at bounding box center [661, 340] width 57 height 28
